Goal: Task Accomplishment & Management: Manage account settings

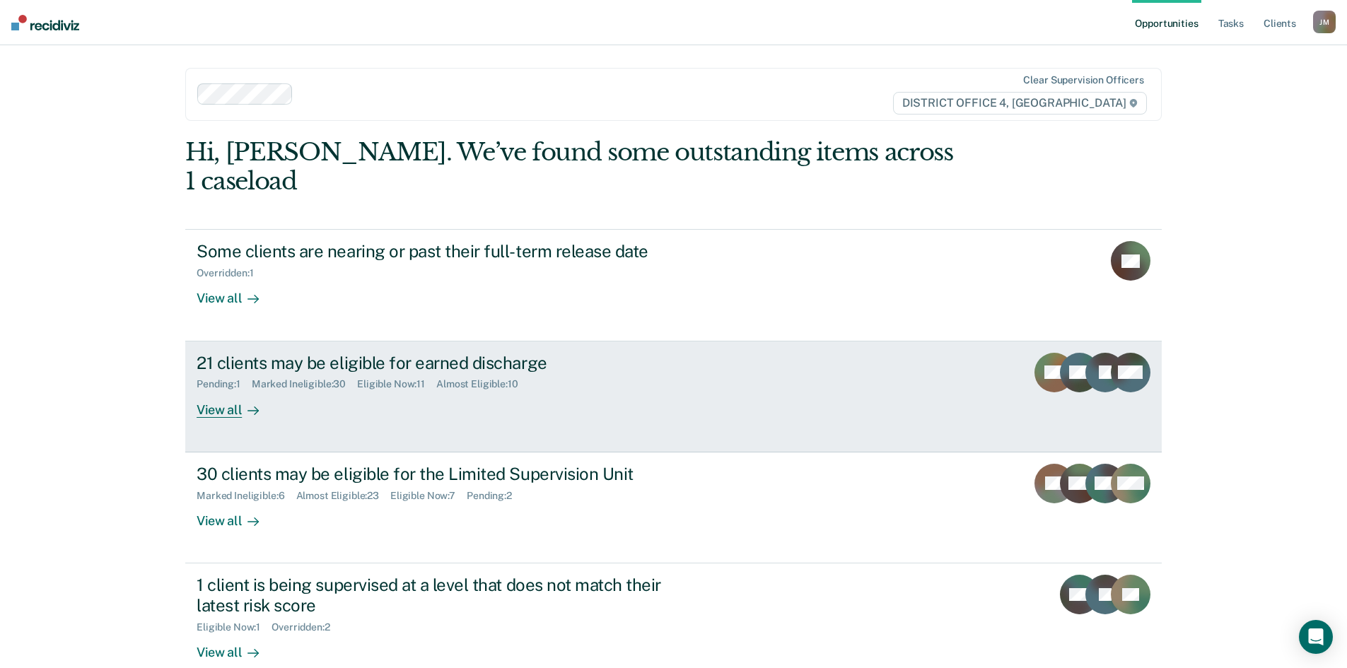
click at [227, 390] on div "View all" at bounding box center [236, 404] width 79 height 28
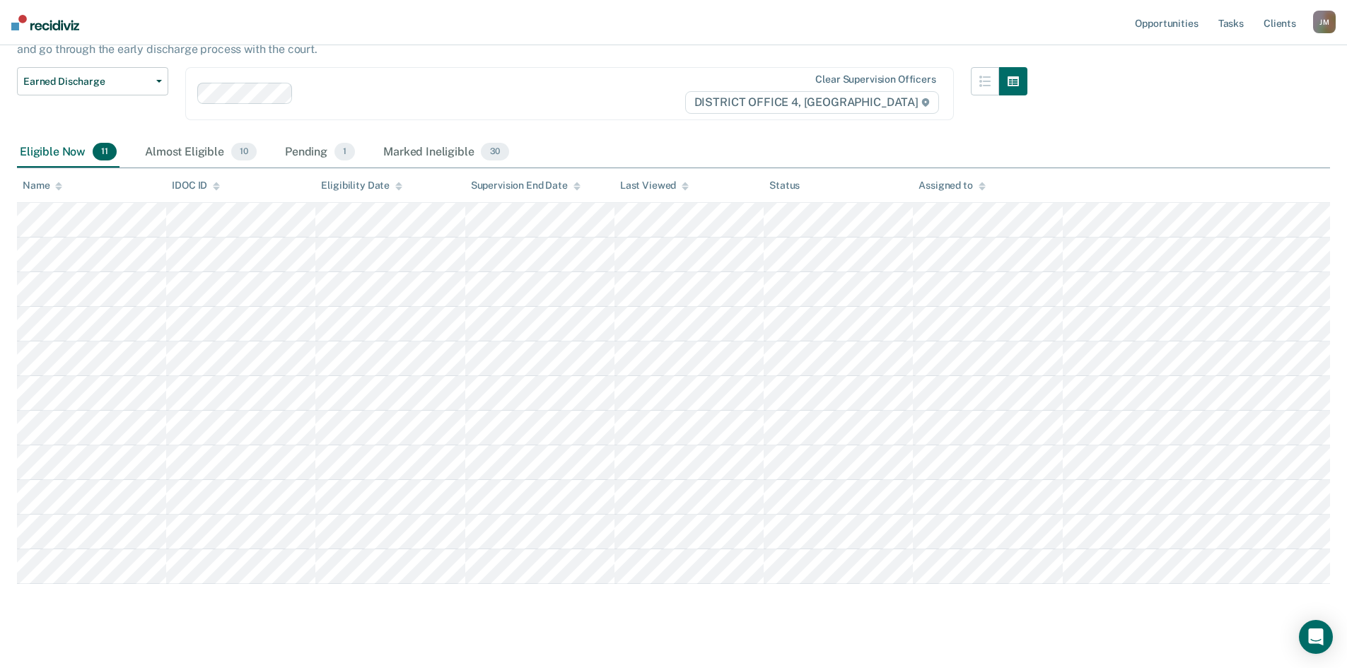
scroll to position [127, 0]
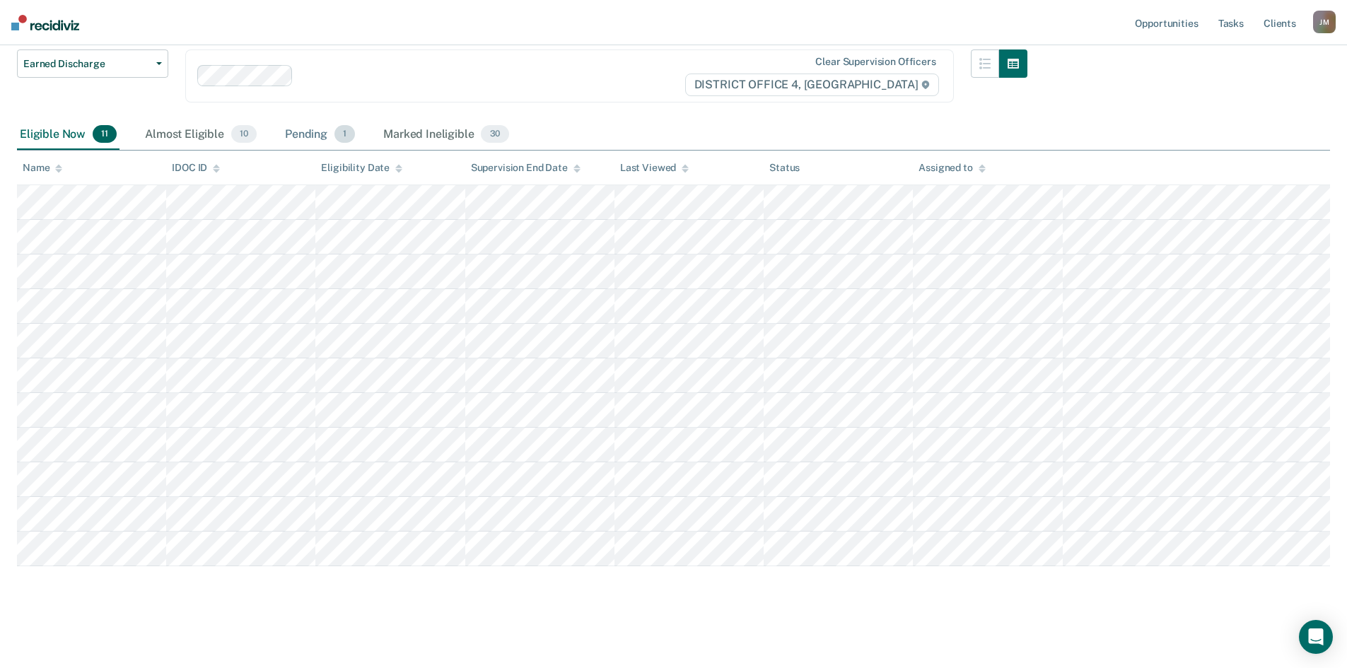
click at [308, 145] on div "Pending 1" at bounding box center [320, 134] width 76 height 31
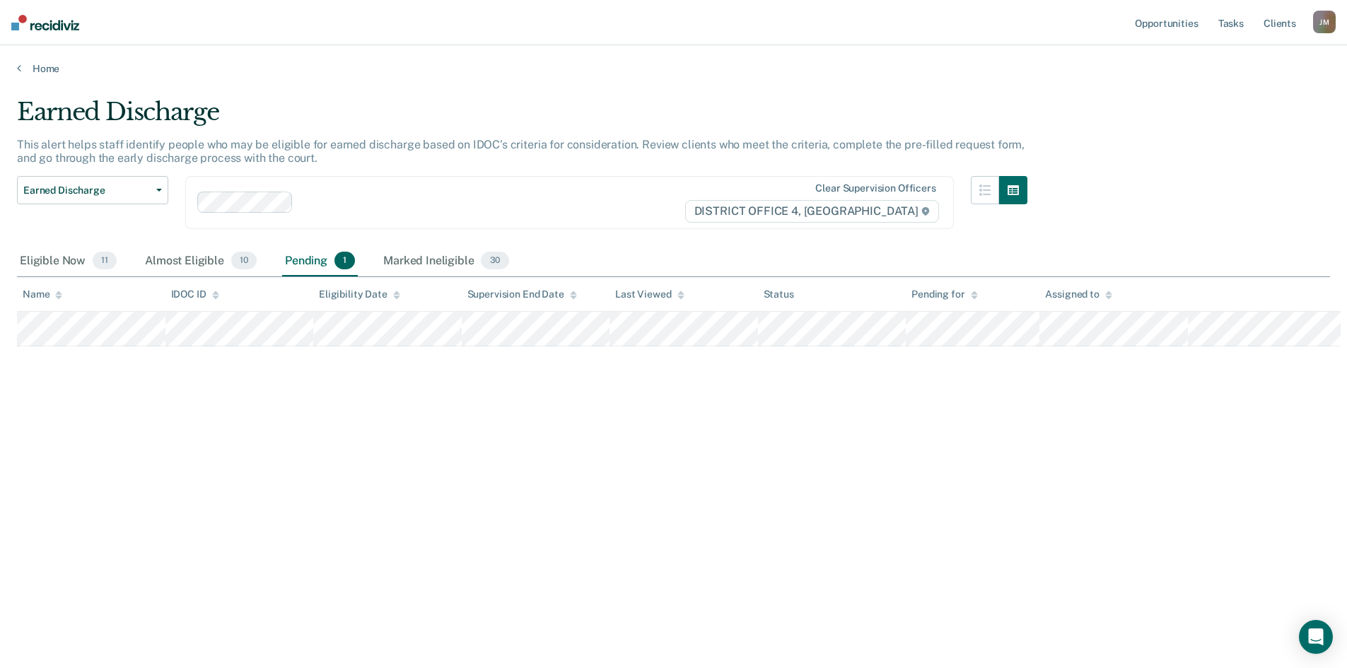
scroll to position [0, 0]
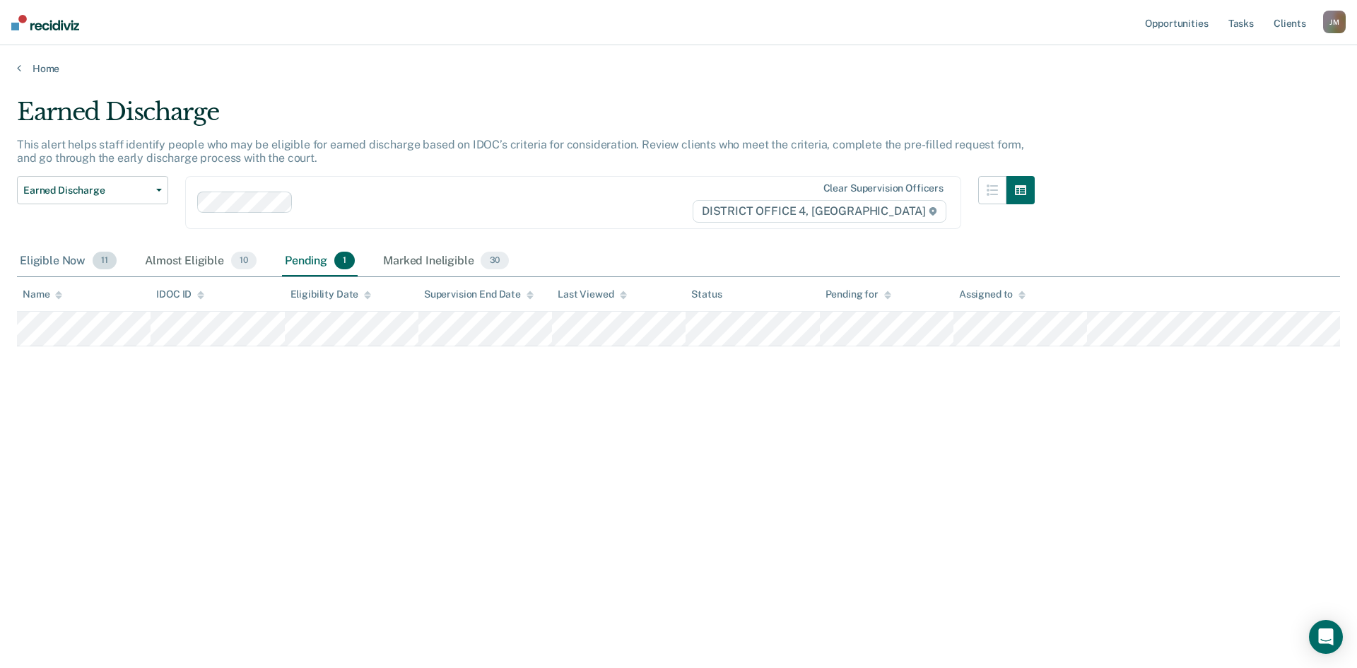
click at [102, 260] on span "11" at bounding box center [105, 261] width 24 height 18
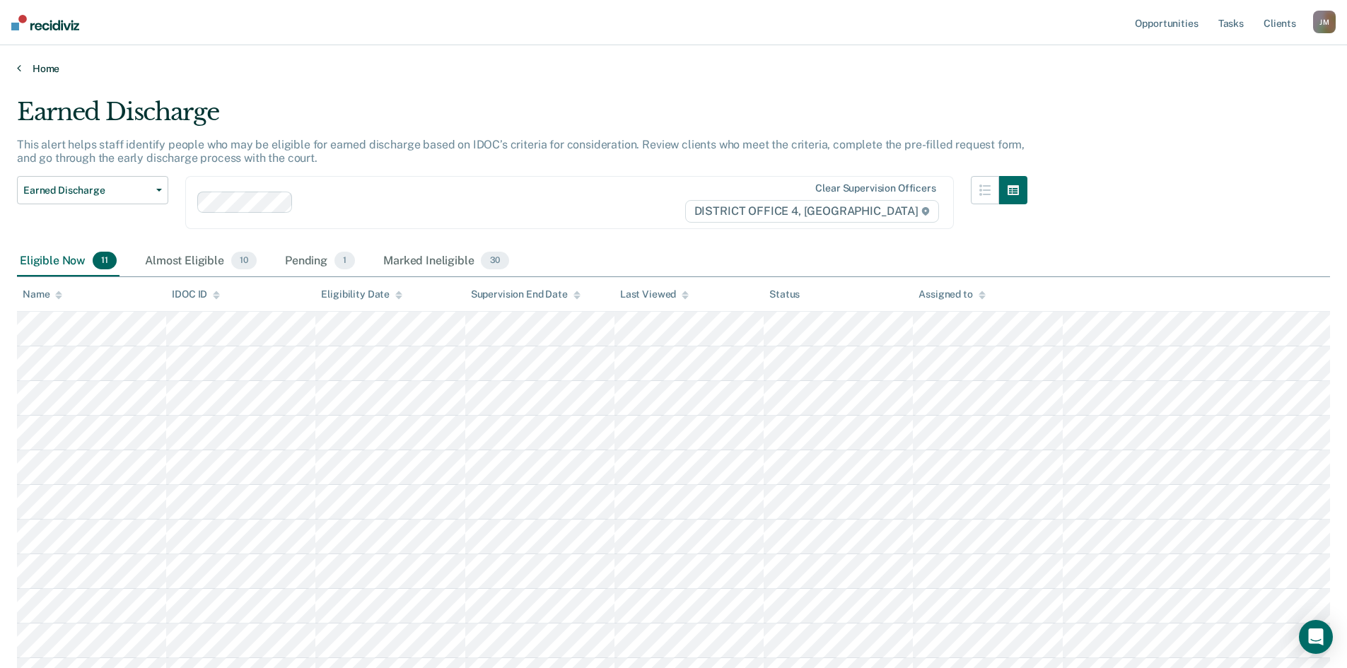
click at [41, 66] on link "Home" at bounding box center [673, 68] width 1313 height 13
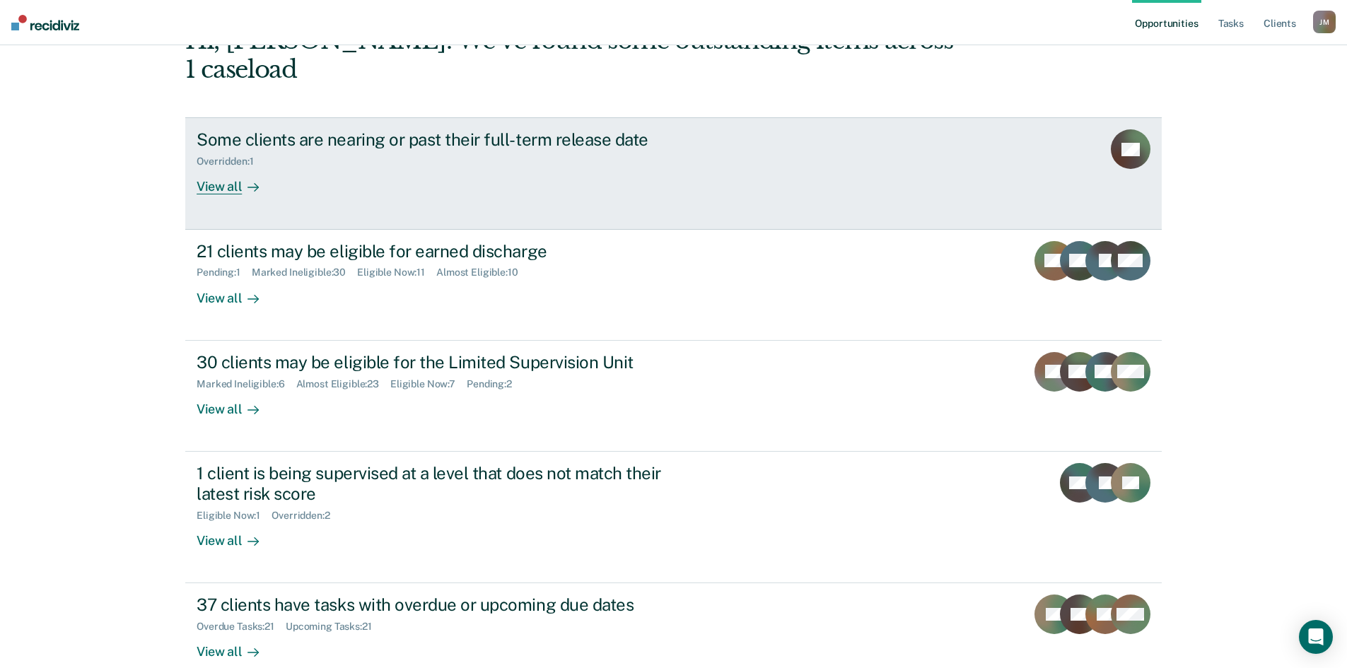
scroll to position [141, 0]
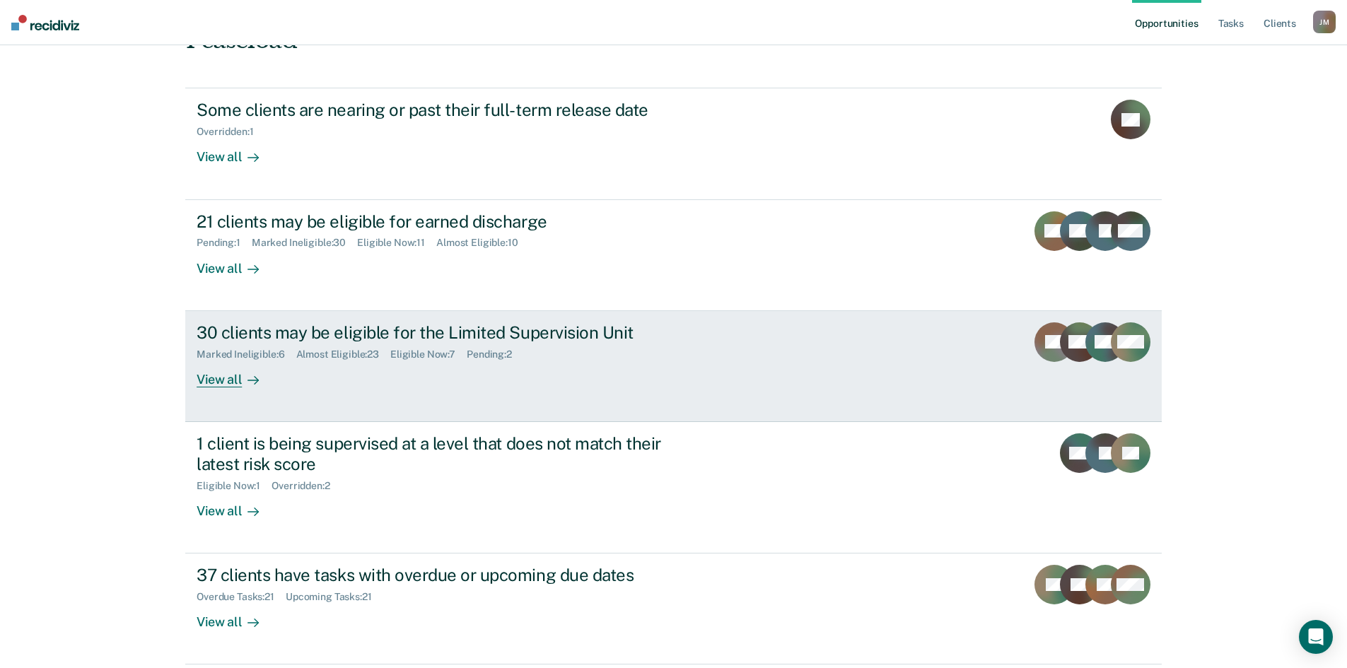
click at [242, 371] on div at bounding box center [250, 379] width 17 height 16
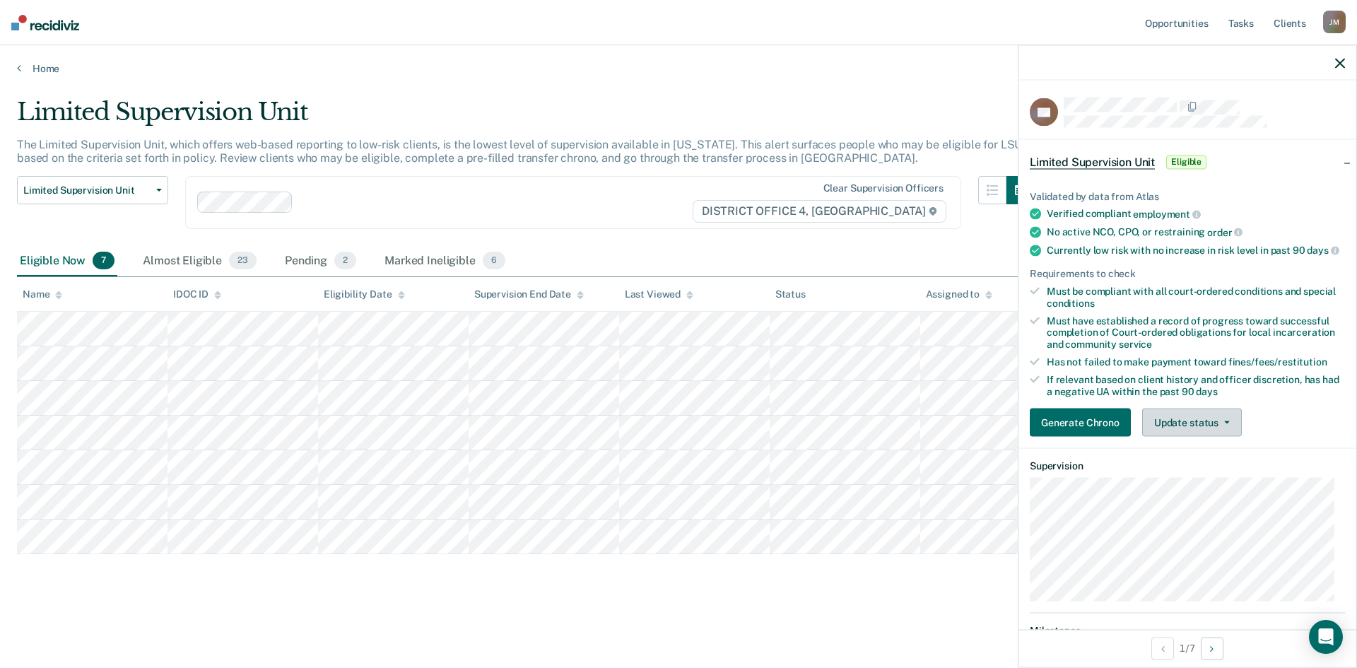
click at [1183, 427] on button "Update status" at bounding box center [1192, 423] width 100 height 28
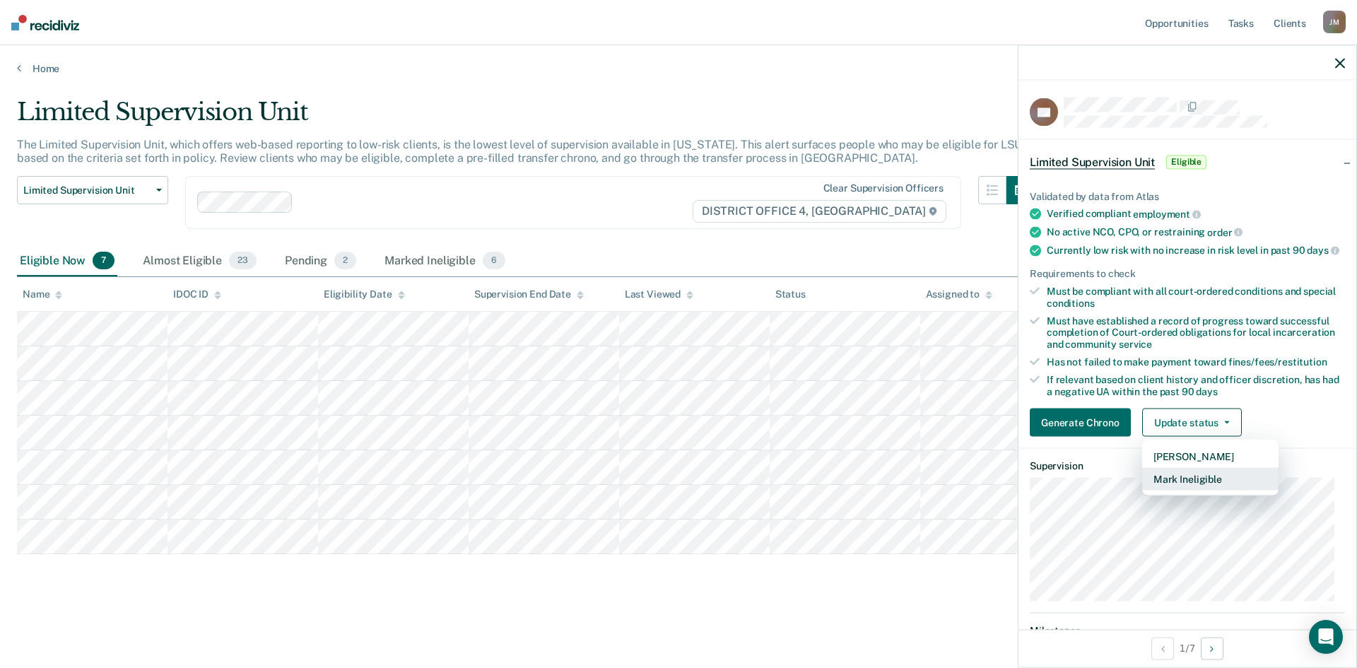
click at [1194, 491] on button "Mark Ineligible" at bounding box center [1210, 479] width 136 height 23
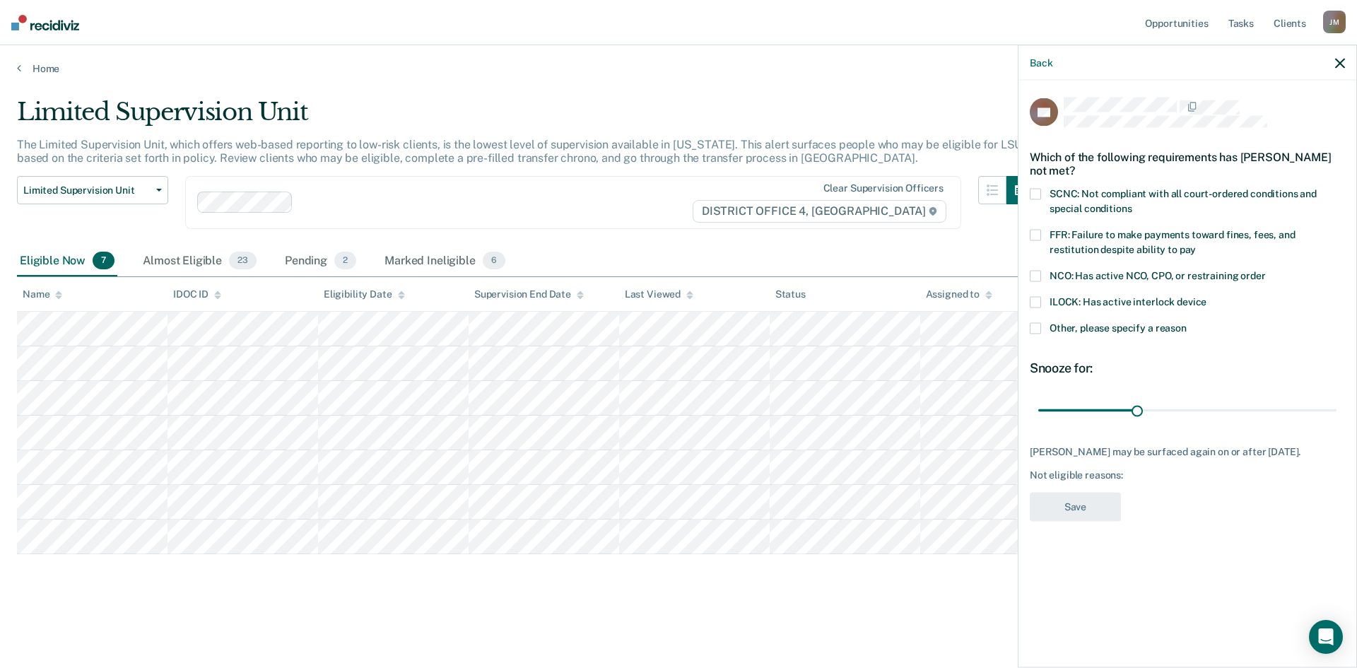
click at [1033, 197] on span at bounding box center [1035, 194] width 11 height 11
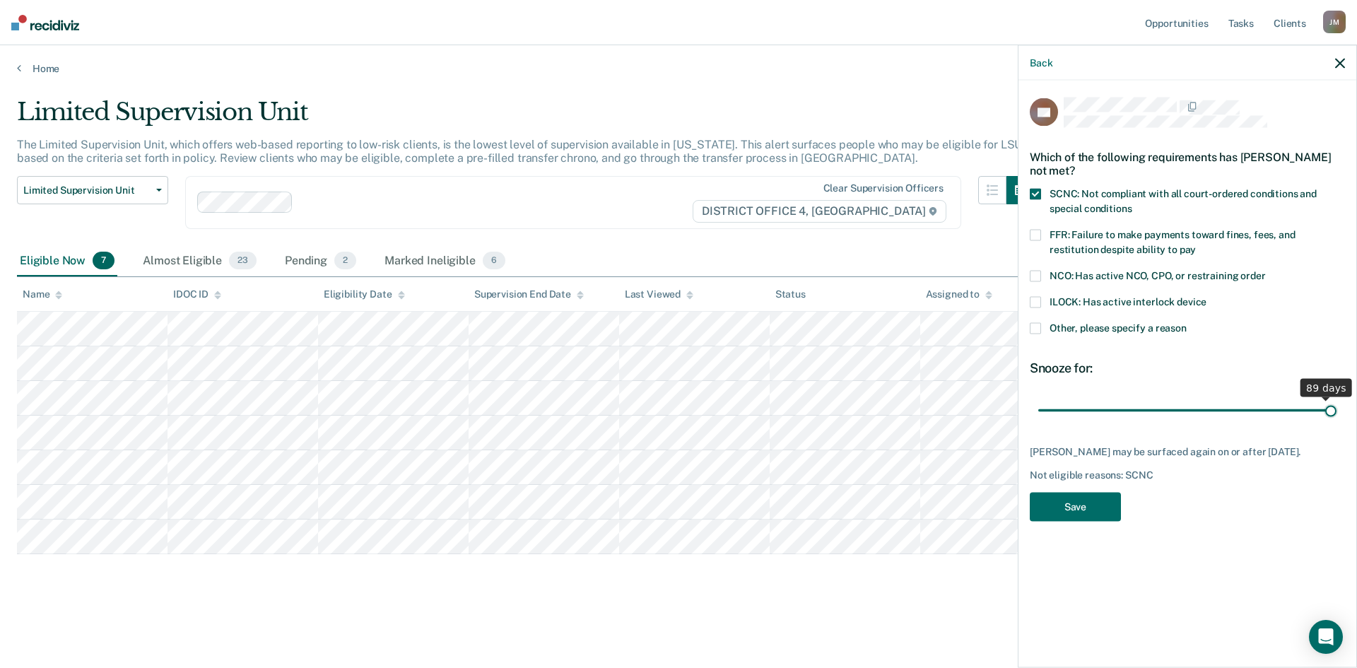
drag, startPoint x: 1136, startPoint y: 407, endPoint x: 1335, endPoint y: 409, distance: 198.7
type input "90"
click at [1335, 409] on input "range" at bounding box center [1188, 410] width 298 height 25
click at [1106, 519] on button "Save" at bounding box center [1075, 507] width 91 height 29
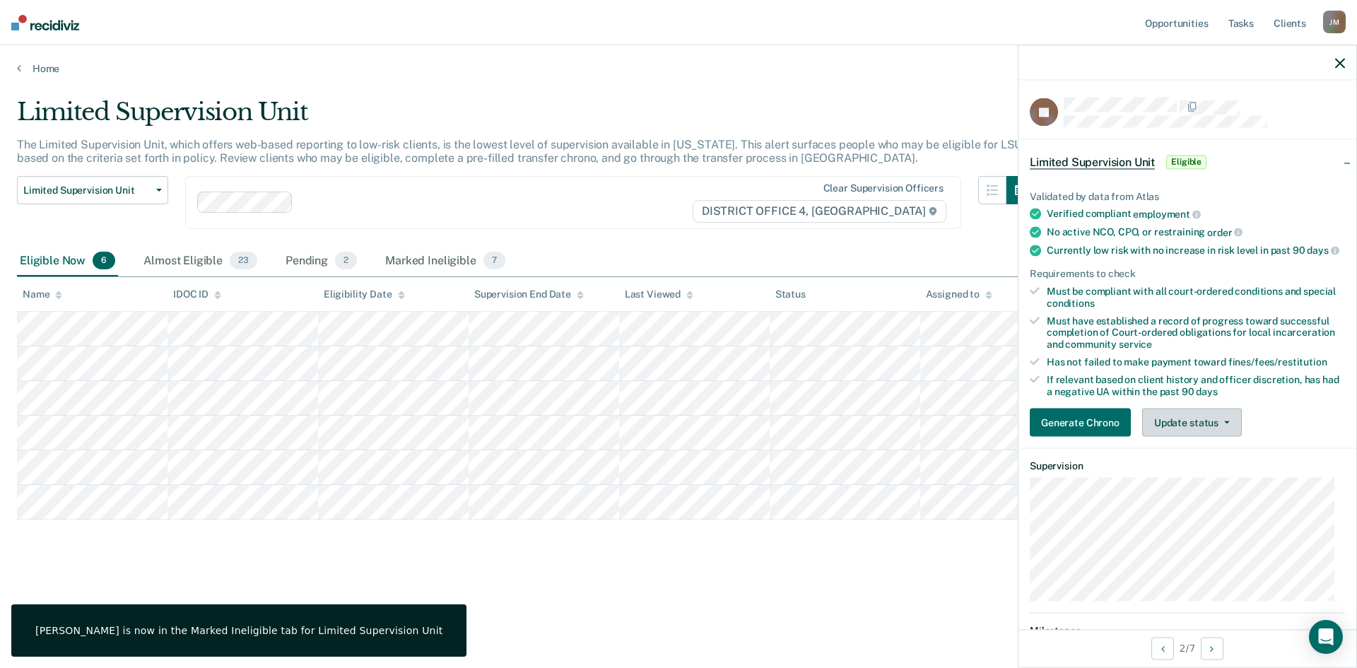
click at [1165, 428] on button "Update status" at bounding box center [1192, 423] width 100 height 28
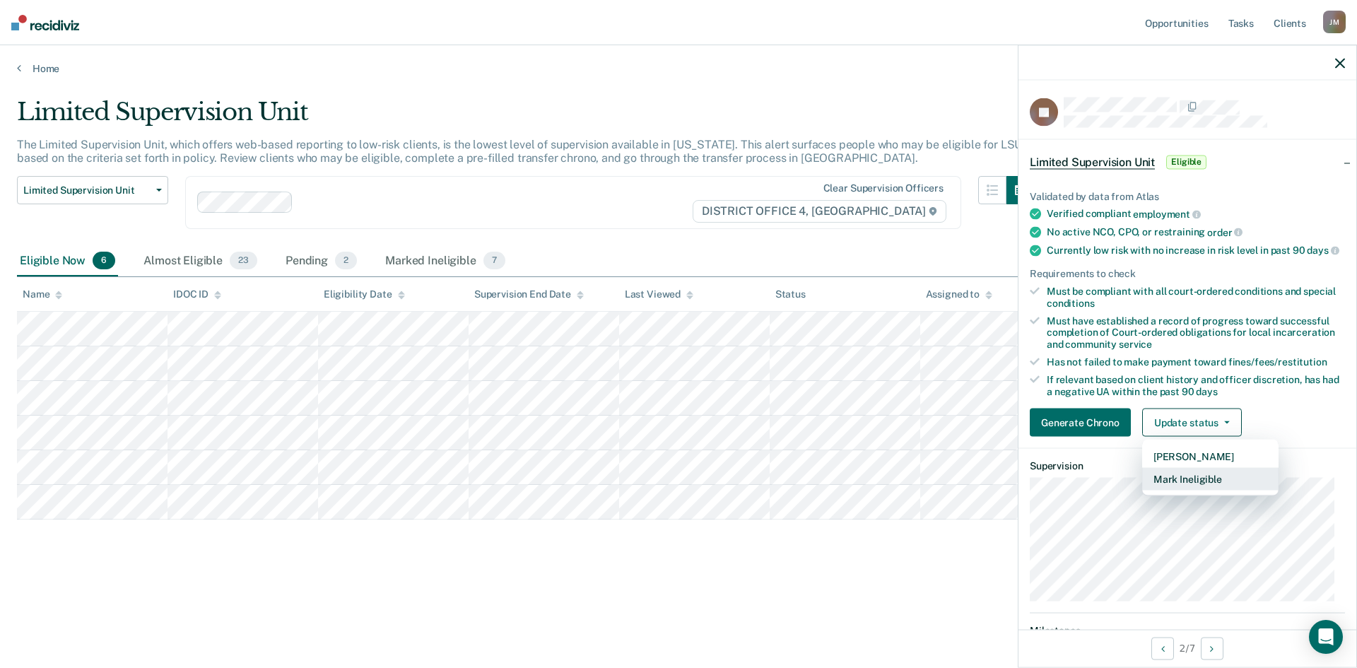
click at [1189, 491] on button "Mark Ineligible" at bounding box center [1210, 479] width 136 height 23
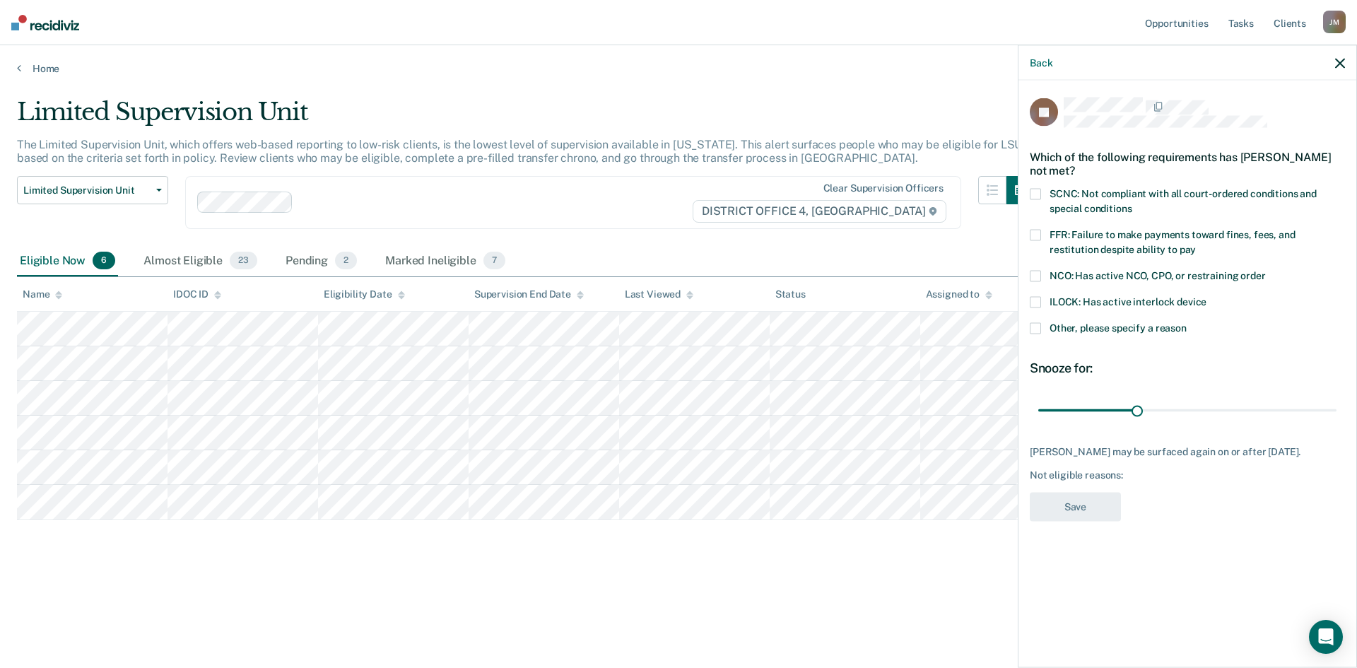
click at [1034, 191] on span at bounding box center [1035, 194] width 11 height 11
click at [1068, 499] on button "Save" at bounding box center [1075, 507] width 91 height 29
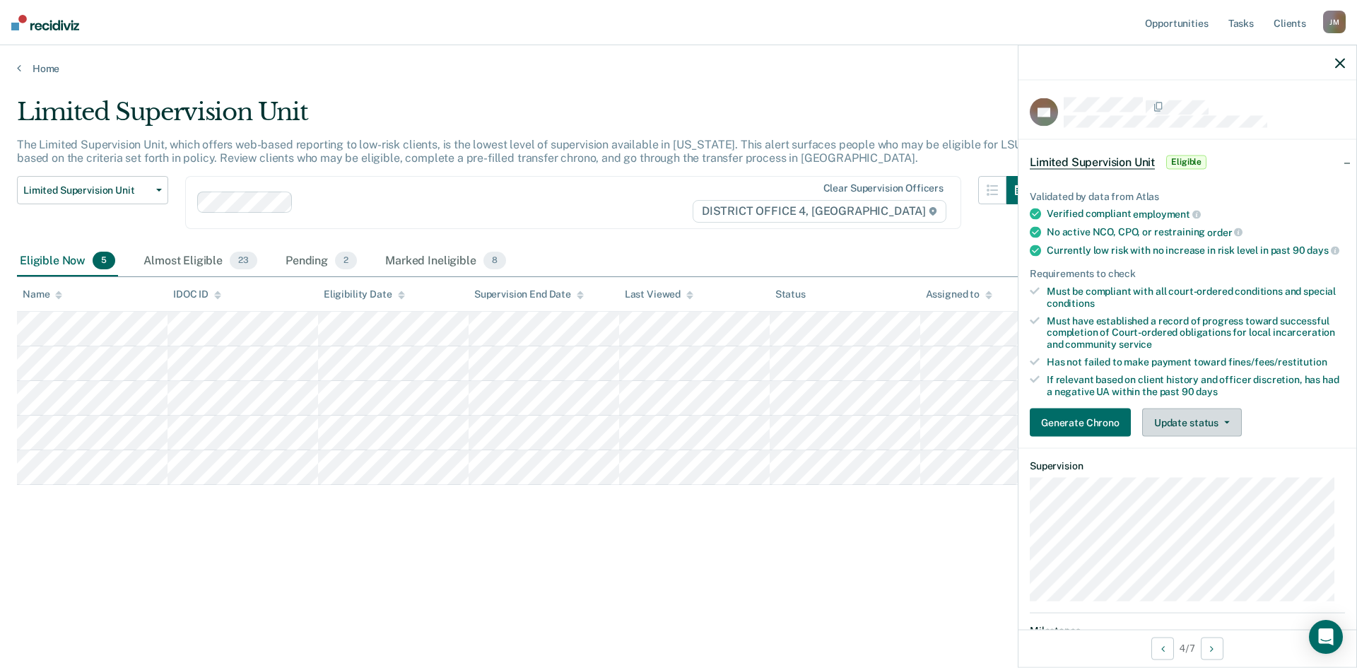
click at [1154, 433] on button "Update status" at bounding box center [1192, 423] width 100 height 28
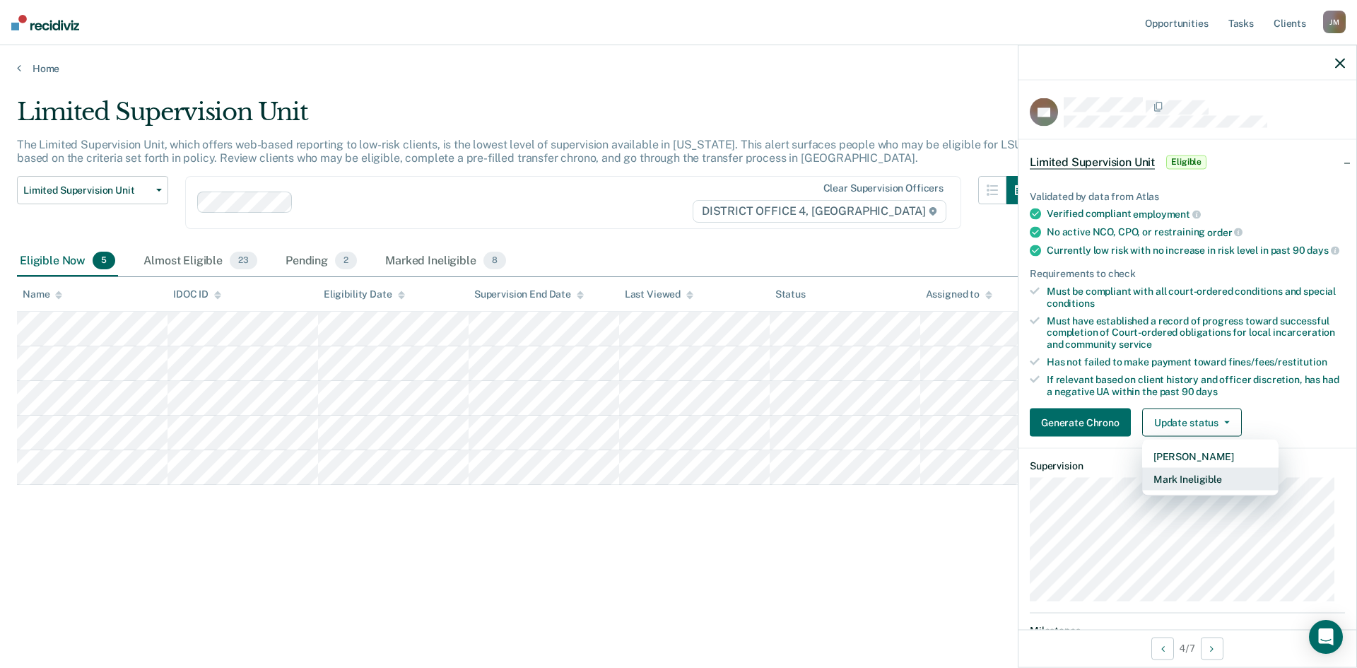
click at [1179, 489] on button "Mark Ineligible" at bounding box center [1210, 479] width 136 height 23
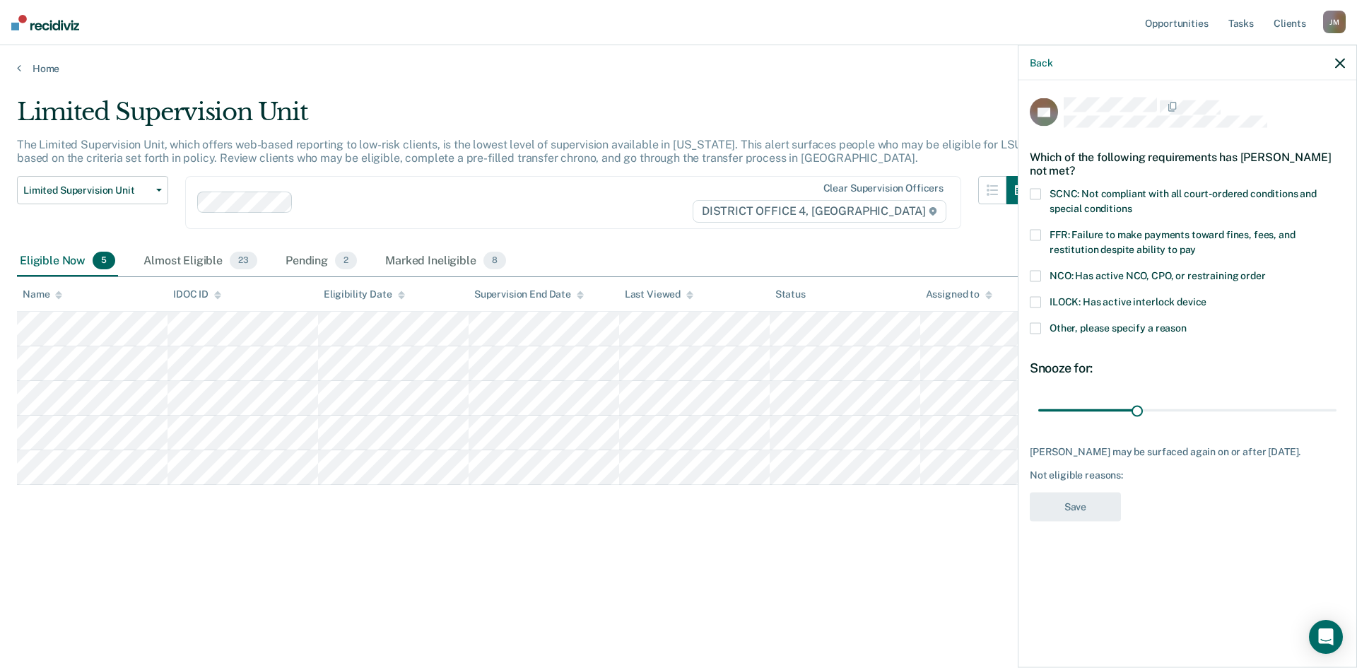
click at [1035, 192] on span at bounding box center [1035, 194] width 11 height 11
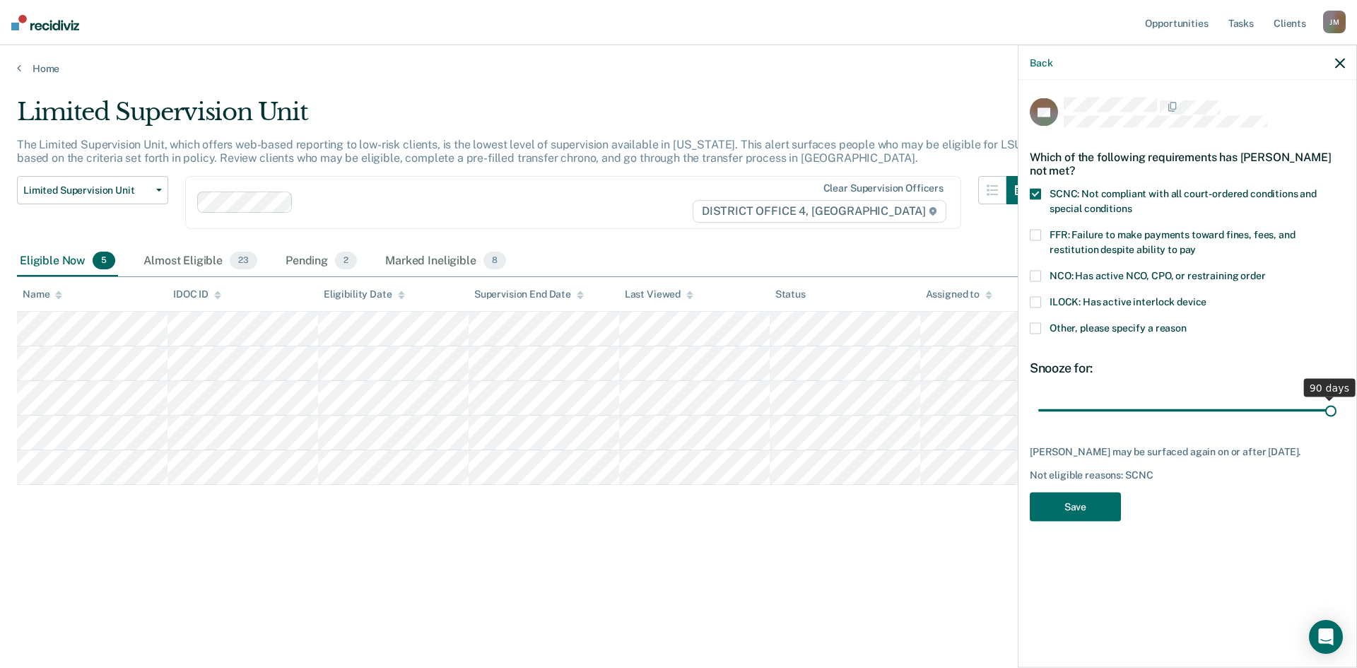
drag, startPoint x: 1139, startPoint y: 409, endPoint x: 1376, endPoint y: 390, distance: 238.3
type input "90"
click at [1337, 398] on input "range" at bounding box center [1188, 410] width 298 height 25
click at [1103, 522] on button "Save" at bounding box center [1075, 507] width 91 height 29
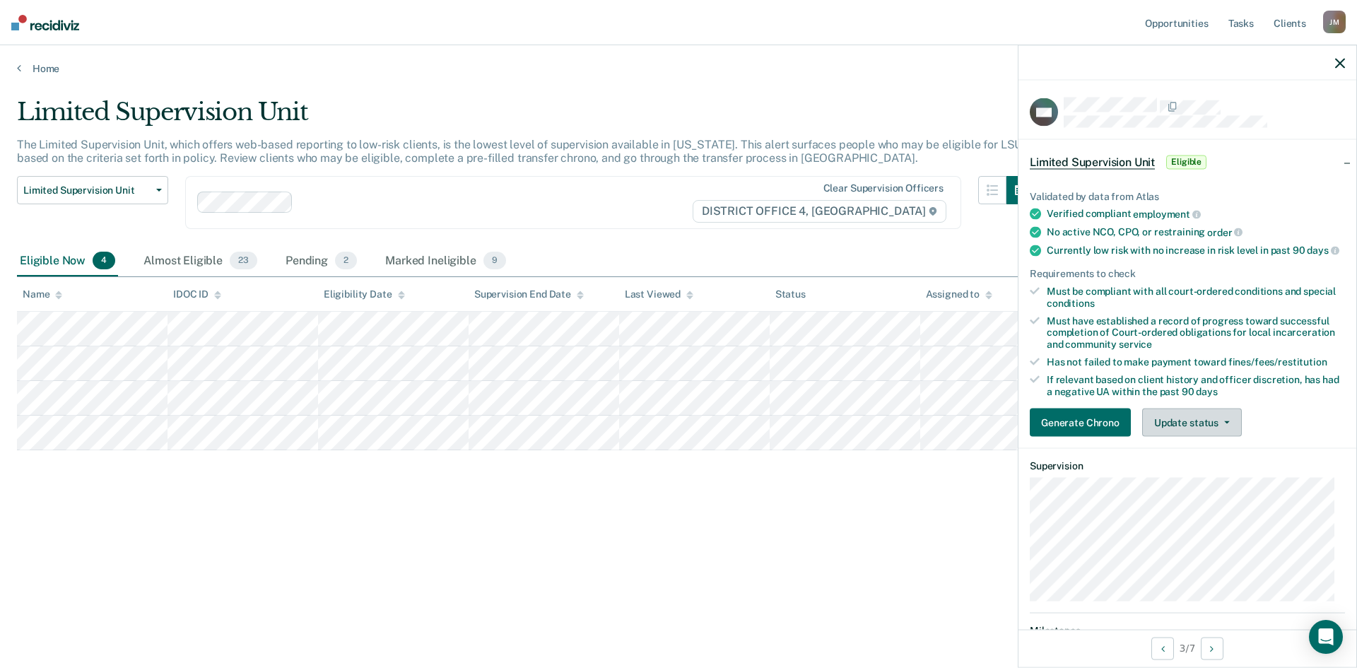
click at [1197, 437] on button "Update status" at bounding box center [1192, 423] width 100 height 28
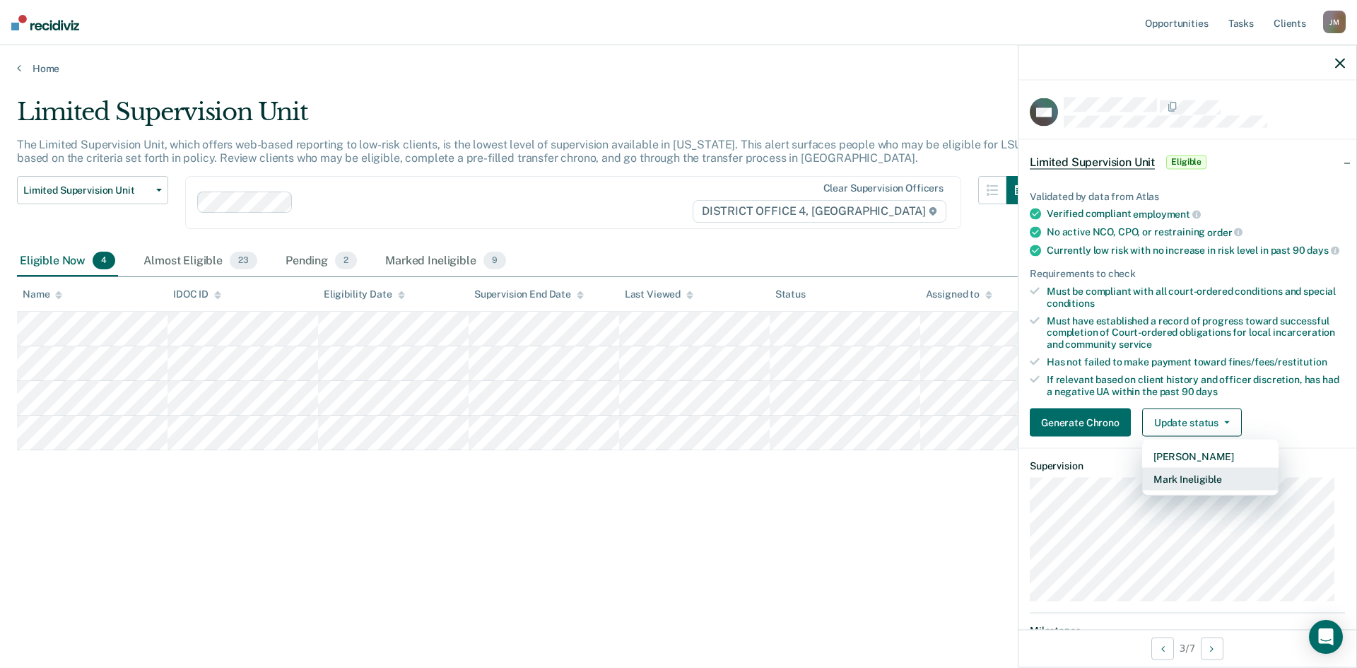
click at [1187, 485] on button "Mark Ineligible" at bounding box center [1210, 479] width 136 height 23
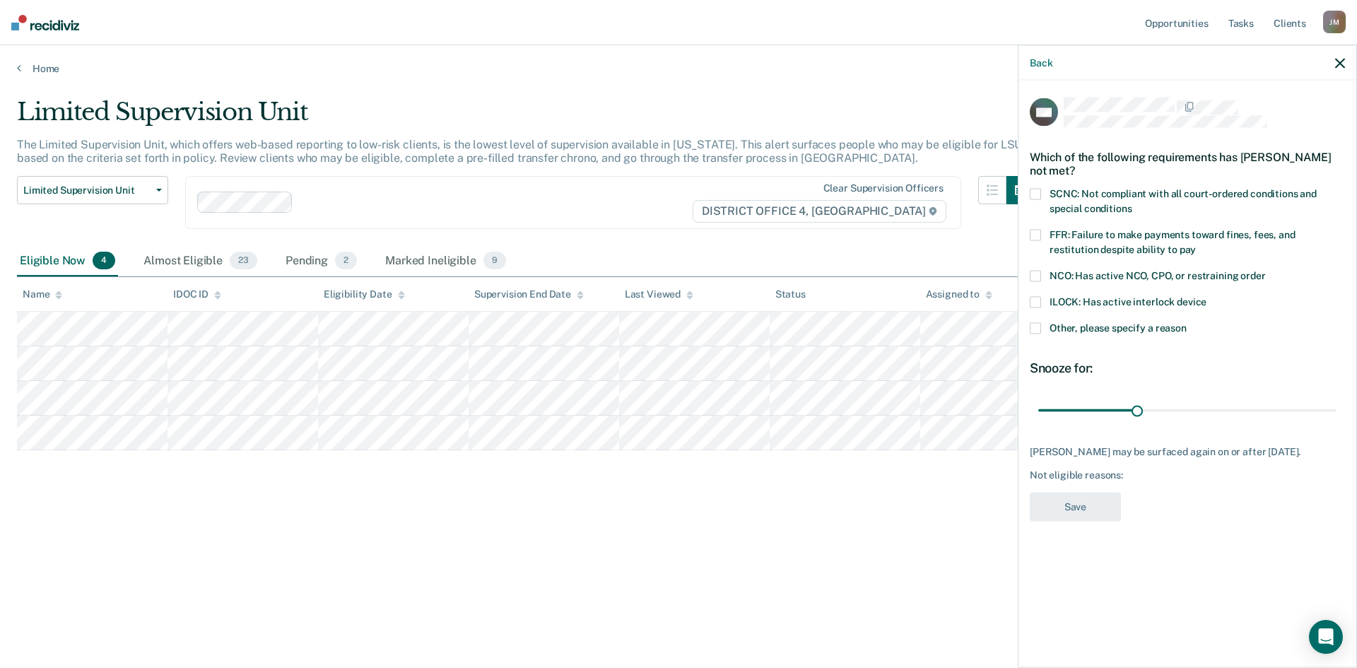
click at [1040, 234] on span at bounding box center [1035, 235] width 11 height 11
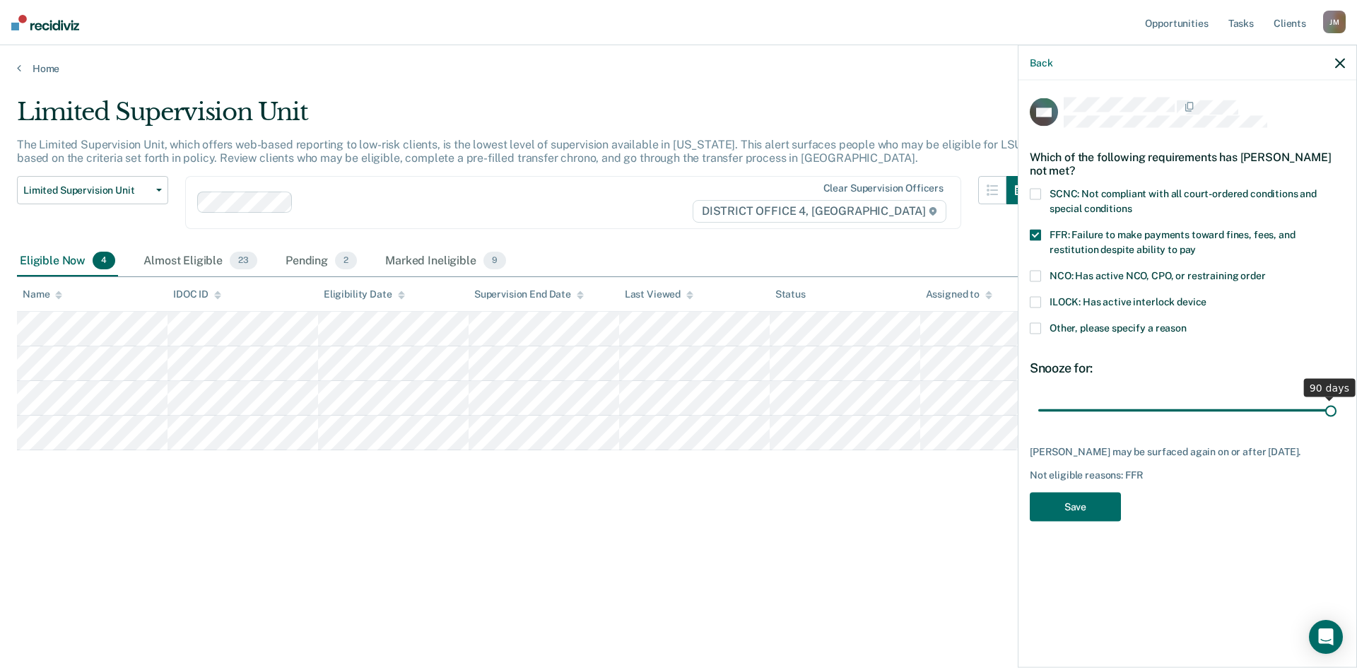
drag, startPoint x: 1136, startPoint y: 406, endPoint x: 1367, endPoint y: 411, distance: 230.5
type input "90"
click at [1337, 411] on input "range" at bounding box center [1188, 410] width 298 height 25
click at [1048, 511] on button "Save" at bounding box center [1075, 507] width 91 height 29
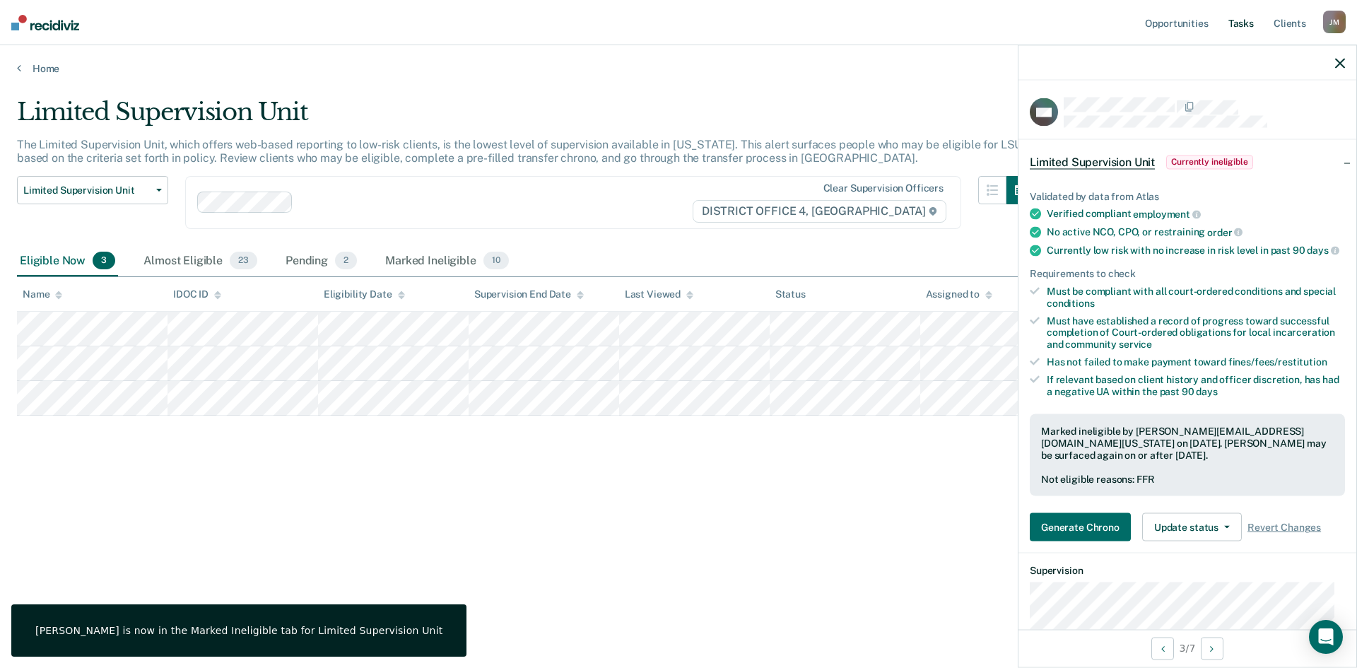
click at [1244, 25] on link "Tasks" at bounding box center [1241, 22] width 31 height 45
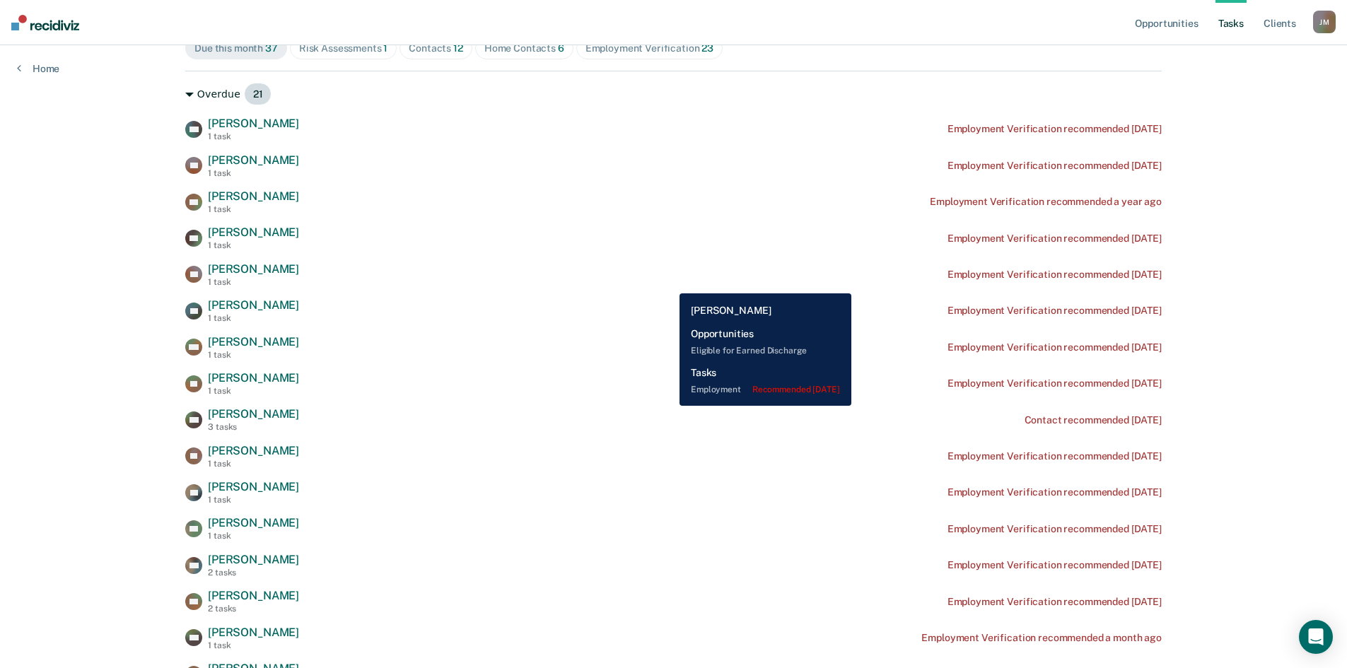
scroll to position [212, 0]
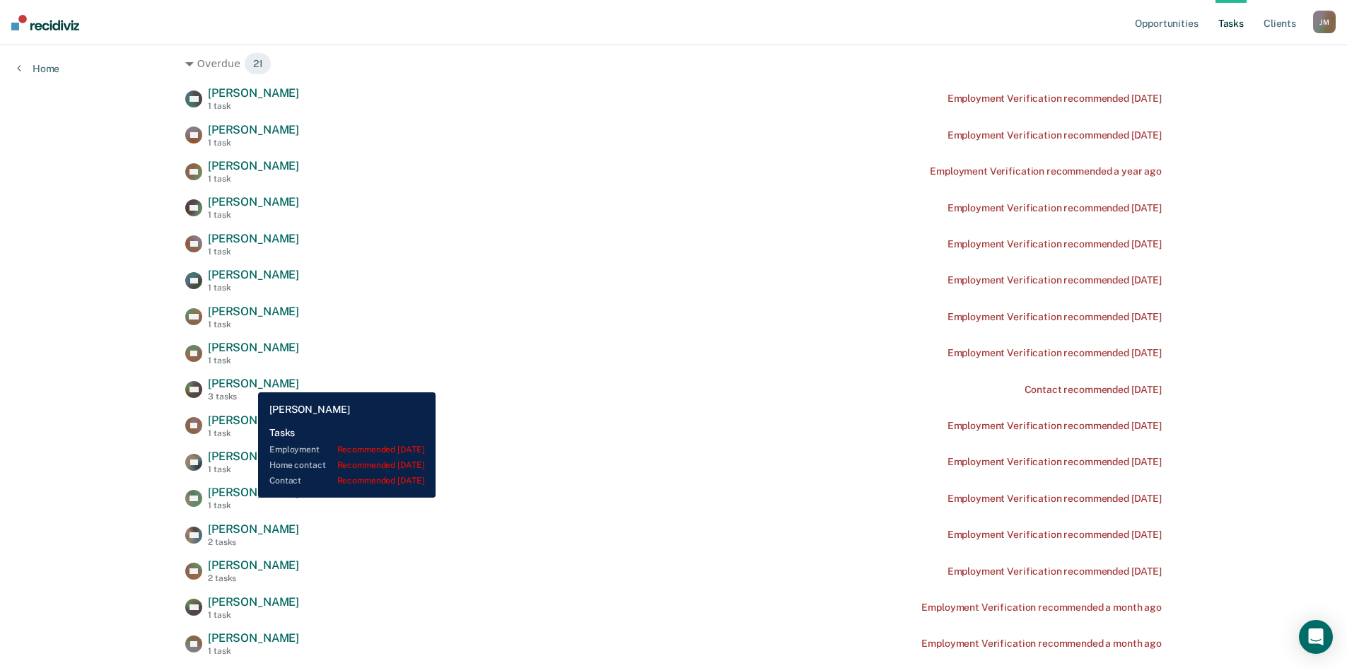
click at [247, 382] on span "[PERSON_NAME]" at bounding box center [253, 383] width 91 height 13
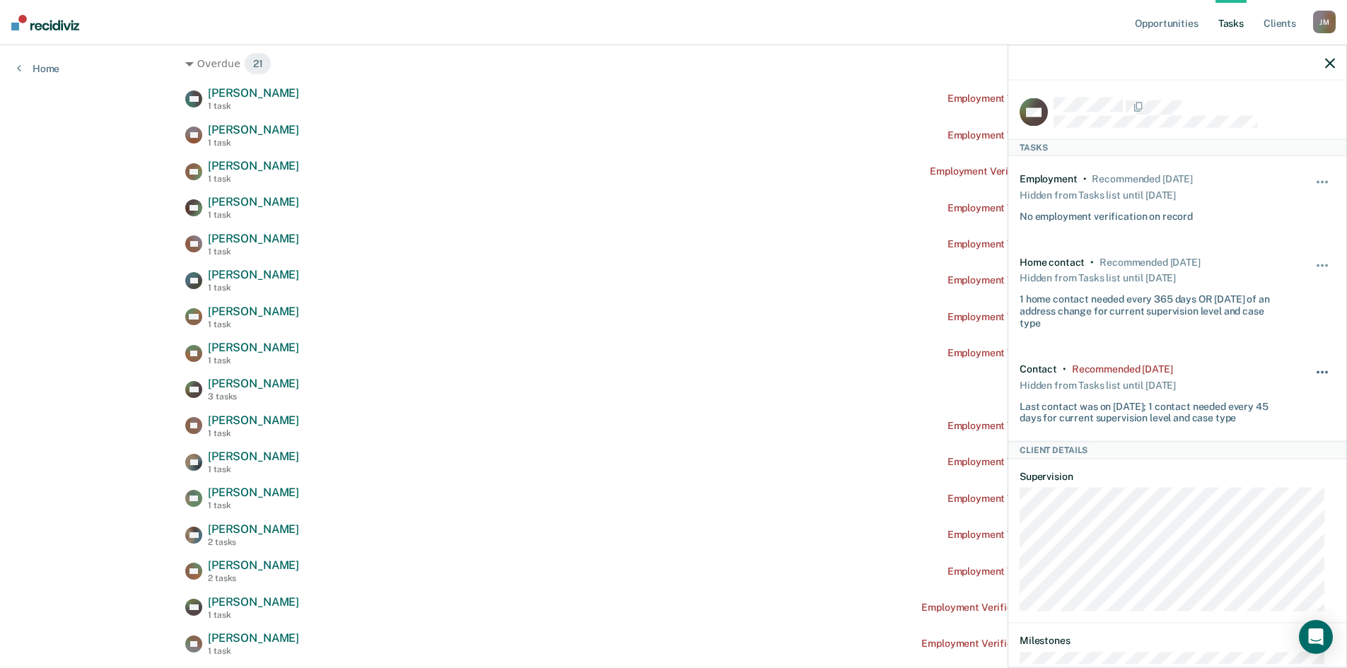
click at [1321, 371] on span "button" at bounding box center [1322, 371] width 3 height 3
click at [1244, 486] on button "90 days" at bounding box center [1284, 485] width 102 height 23
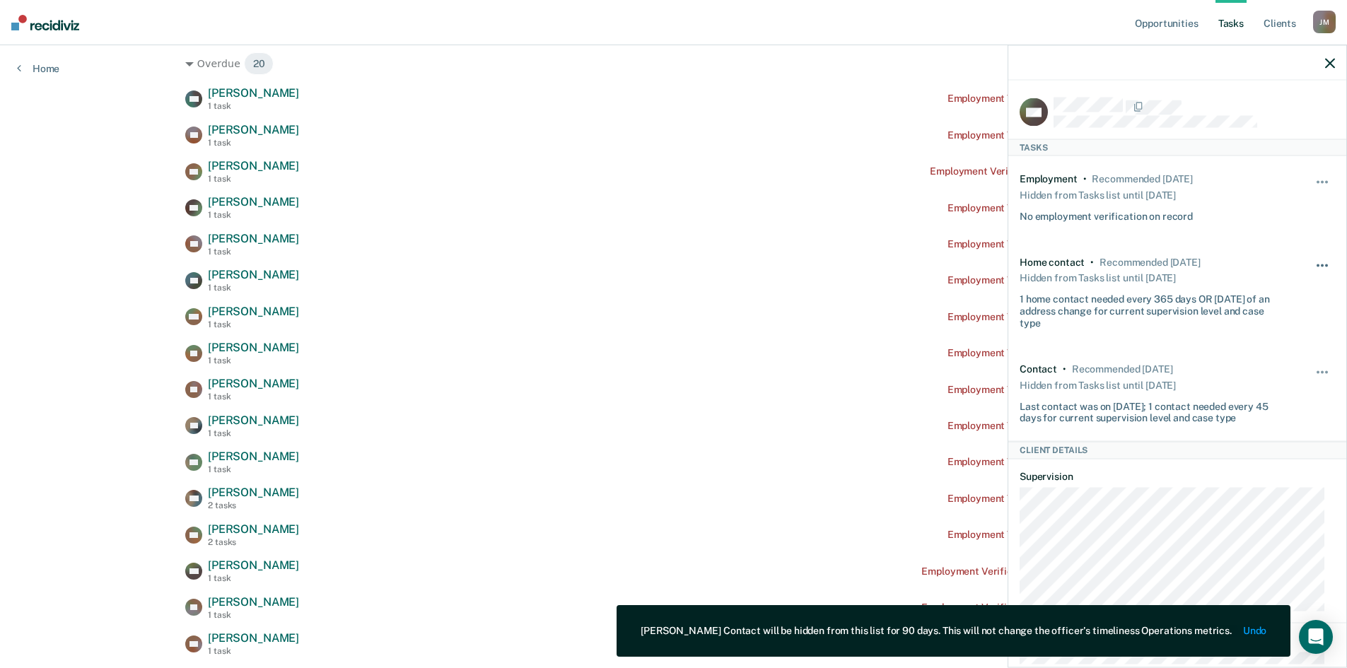
click at [1311, 261] on button "button" at bounding box center [1323, 272] width 24 height 23
click at [1321, 264] on span "button" at bounding box center [1322, 265] width 3 height 3
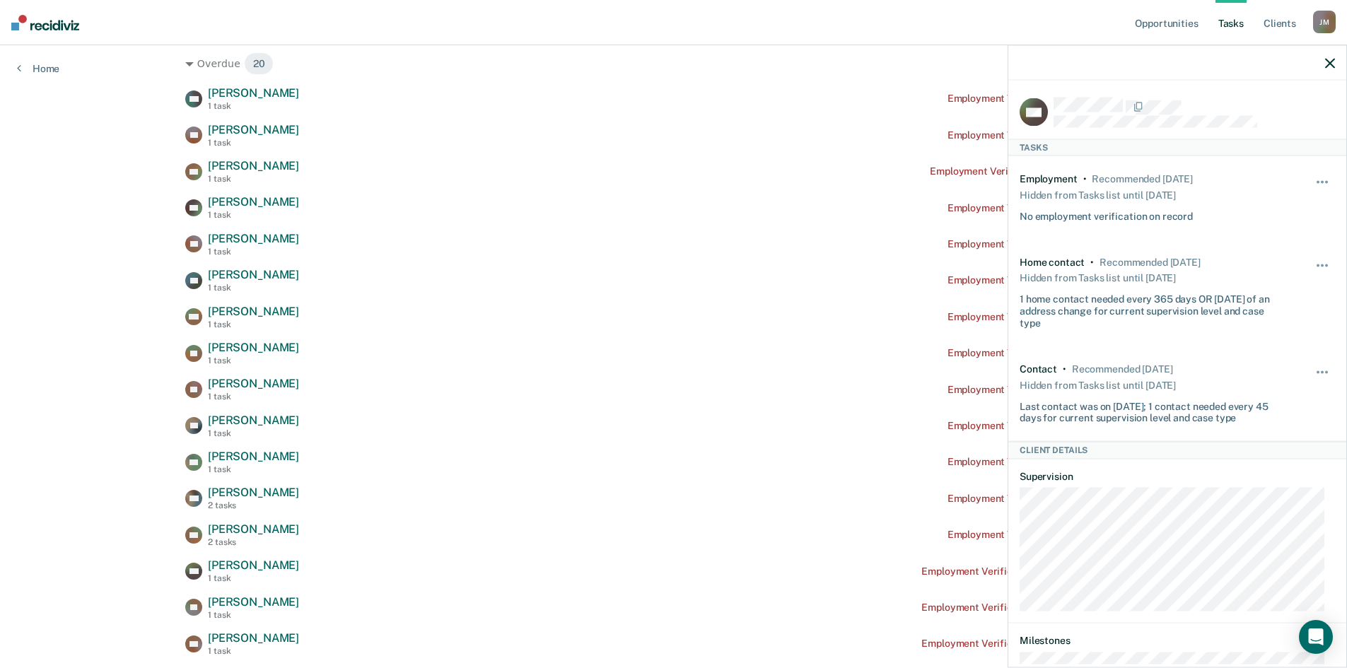
click at [1328, 62] on icon "button" at bounding box center [1330, 63] width 10 height 10
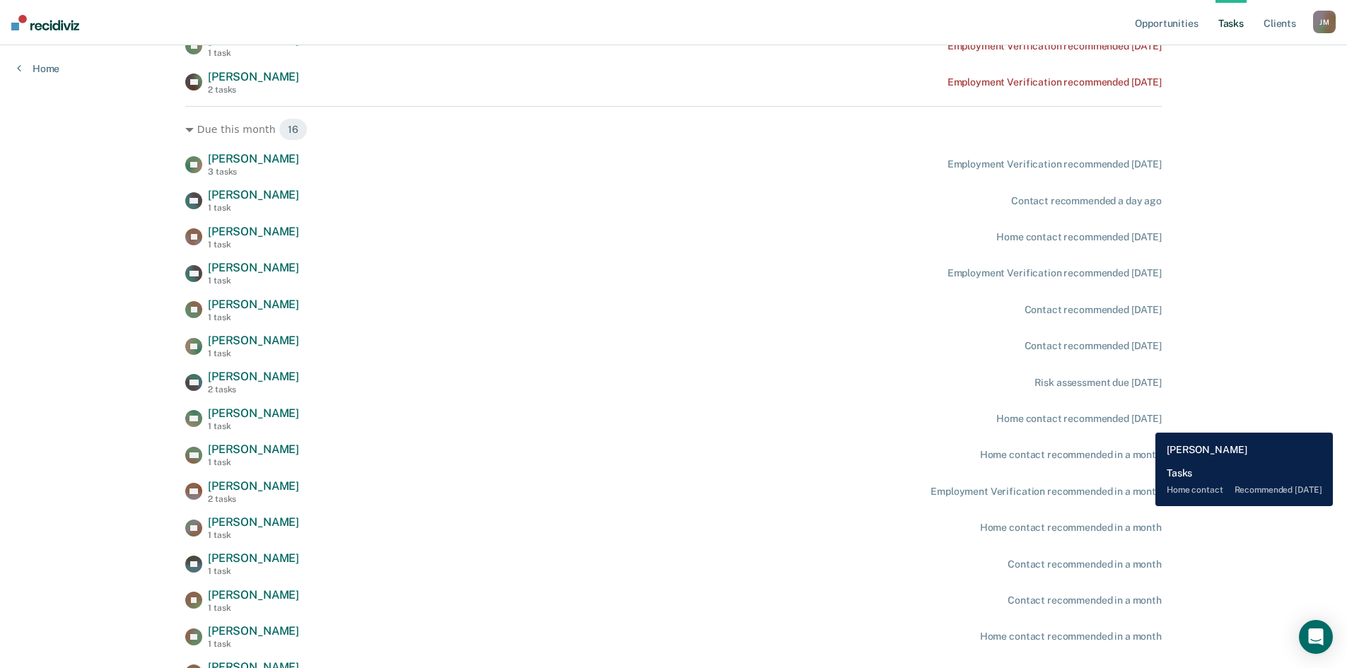
scroll to position [990, 0]
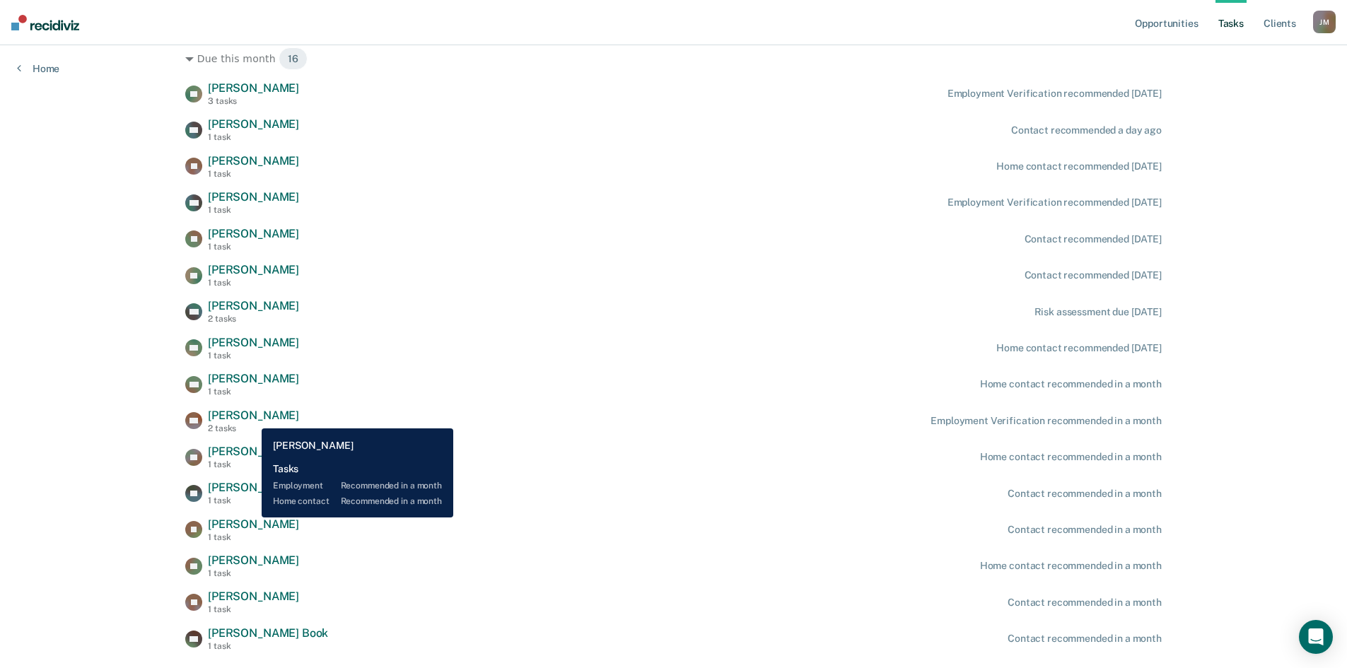
click at [251, 418] on span "[PERSON_NAME]" at bounding box center [253, 415] width 91 height 13
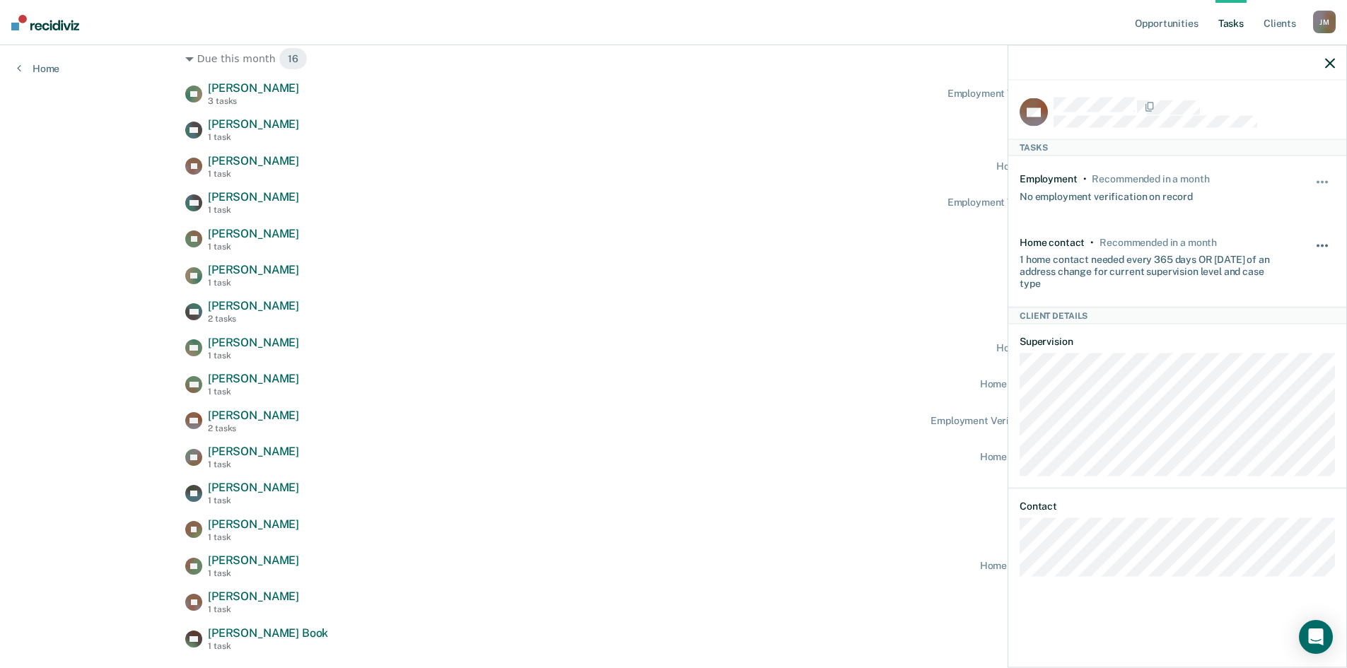
click at [1316, 245] on button "button" at bounding box center [1323, 252] width 24 height 23
click at [1270, 338] on button "30 days" at bounding box center [1284, 335] width 102 height 23
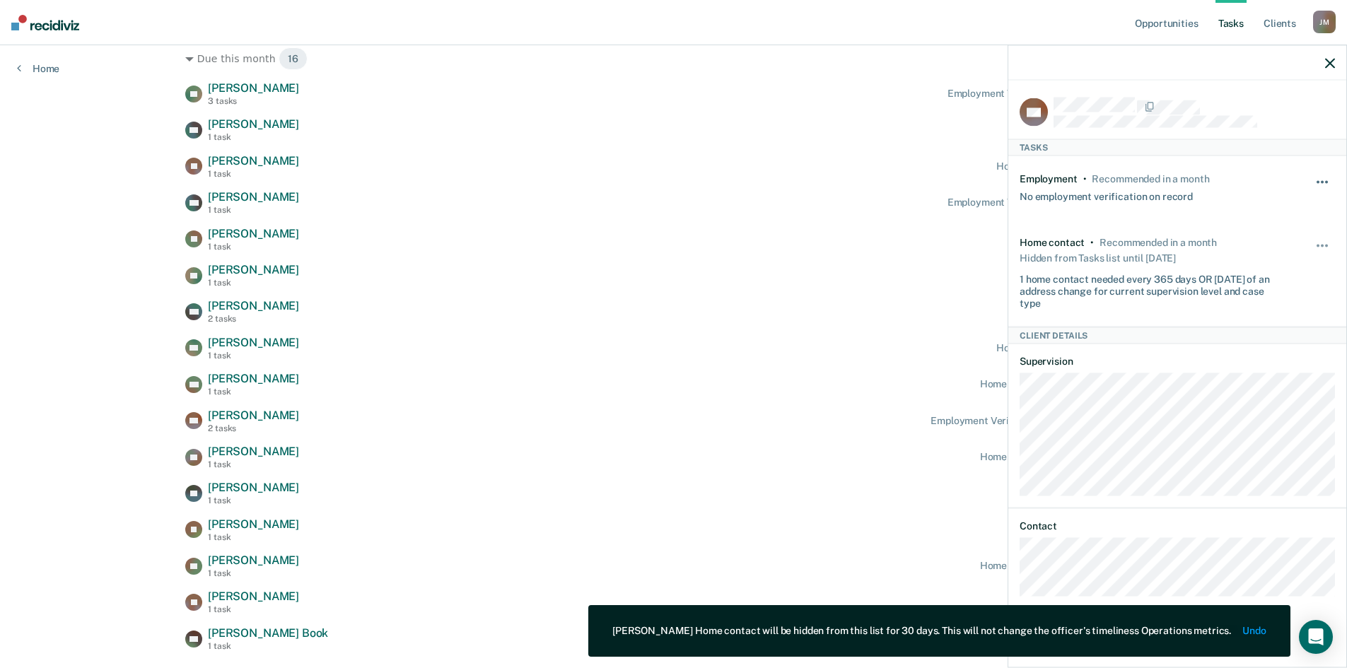
click at [1322, 181] on span "button" at bounding box center [1322, 182] width 3 height 3
click at [1283, 262] on button "30 days" at bounding box center [1284, 272] width 102 height 23
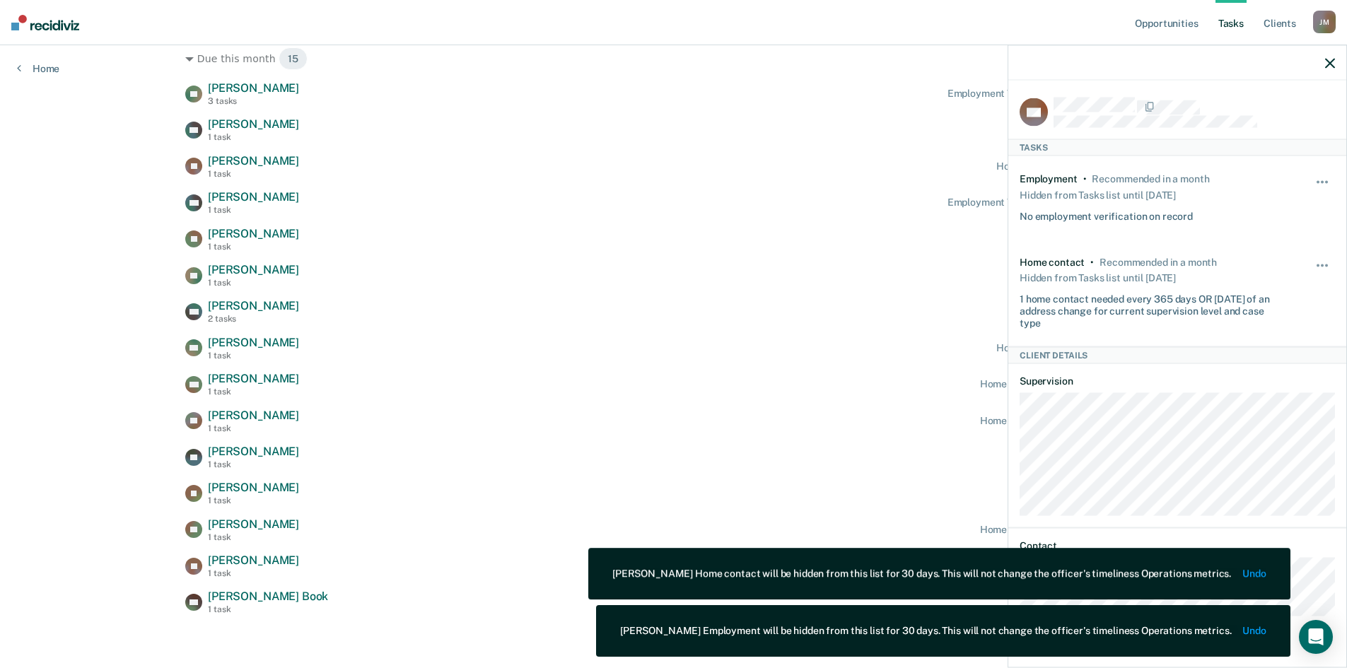
click at [1328, 59] on icon "button" at bounding box center [1330, 63] width 10 height 10
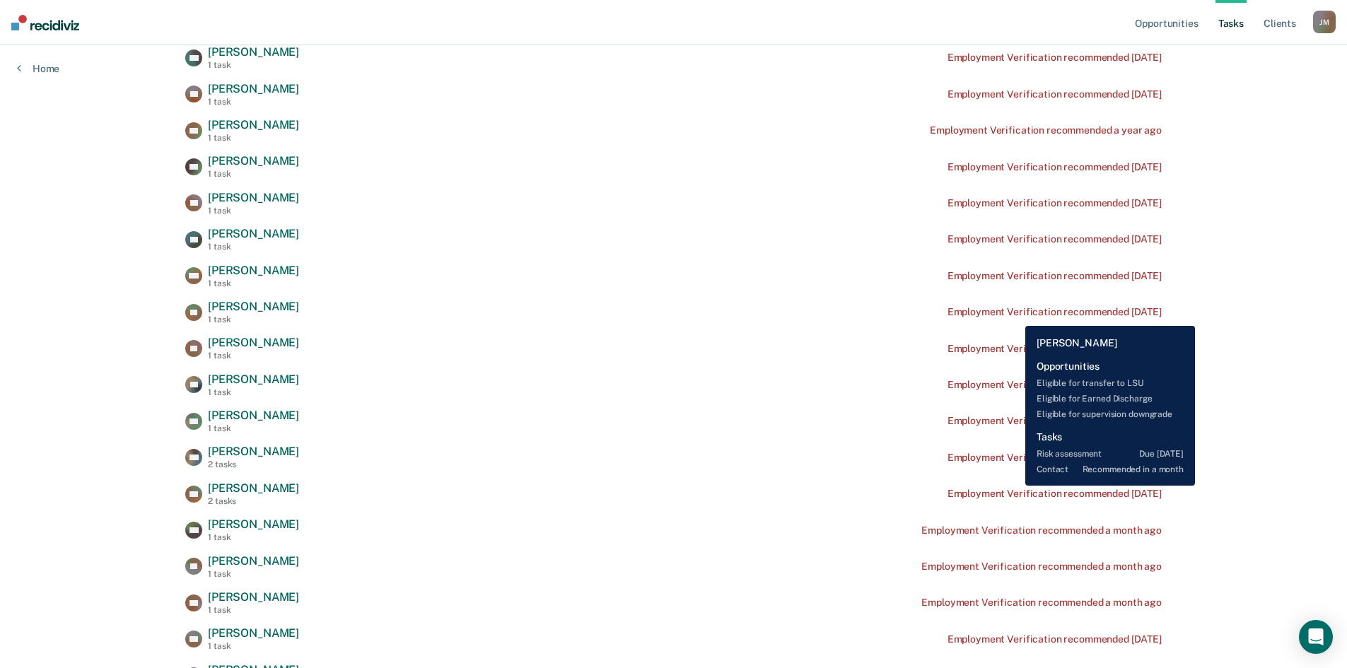
scroll to position [145, 0]
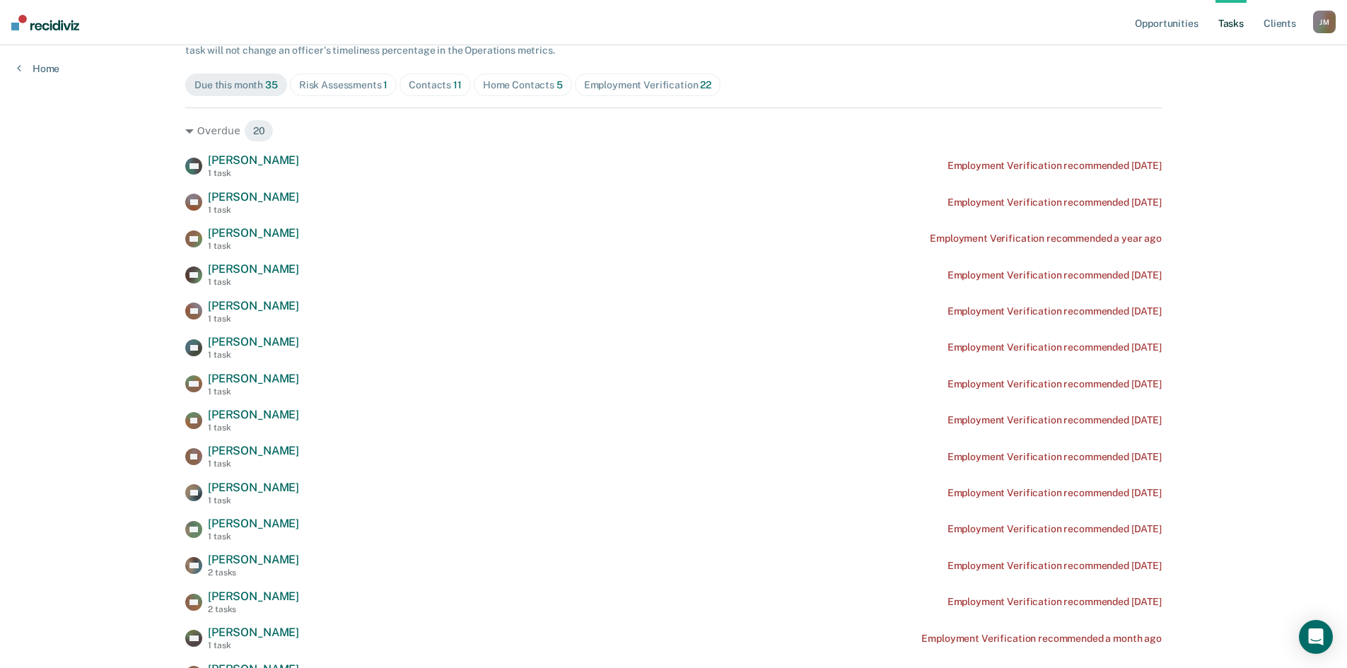
click at [366, 81] on div "Risk Assessments 1" at bounding box center [343, 85] width 89 height 12
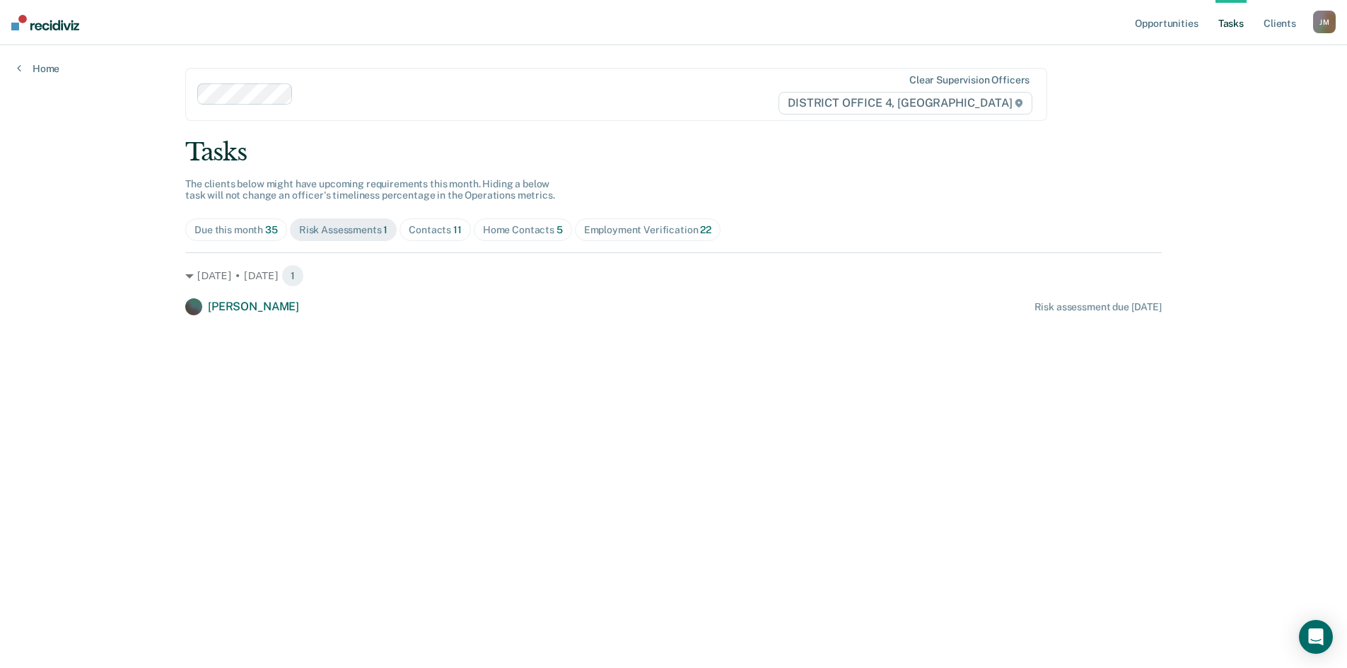
scroll to position [0, 0]
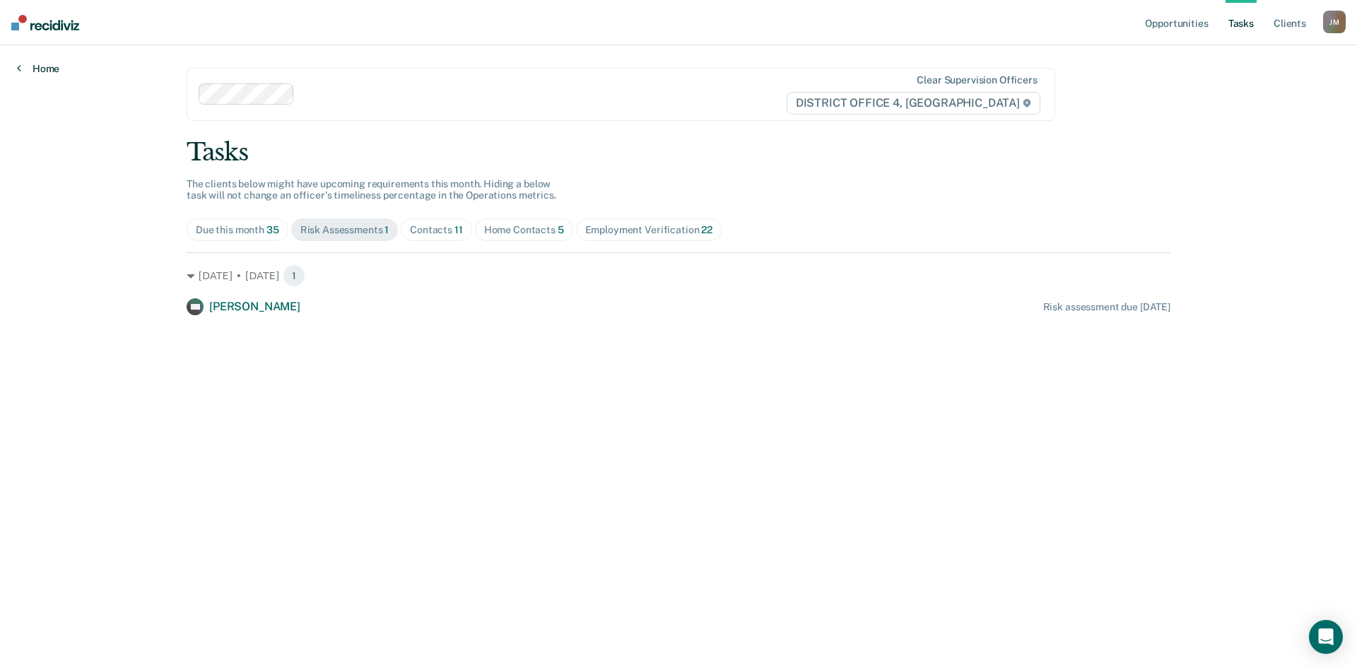
click at [45, 67] on link "Home" at bounding box center [38, 68] width 42 height 13
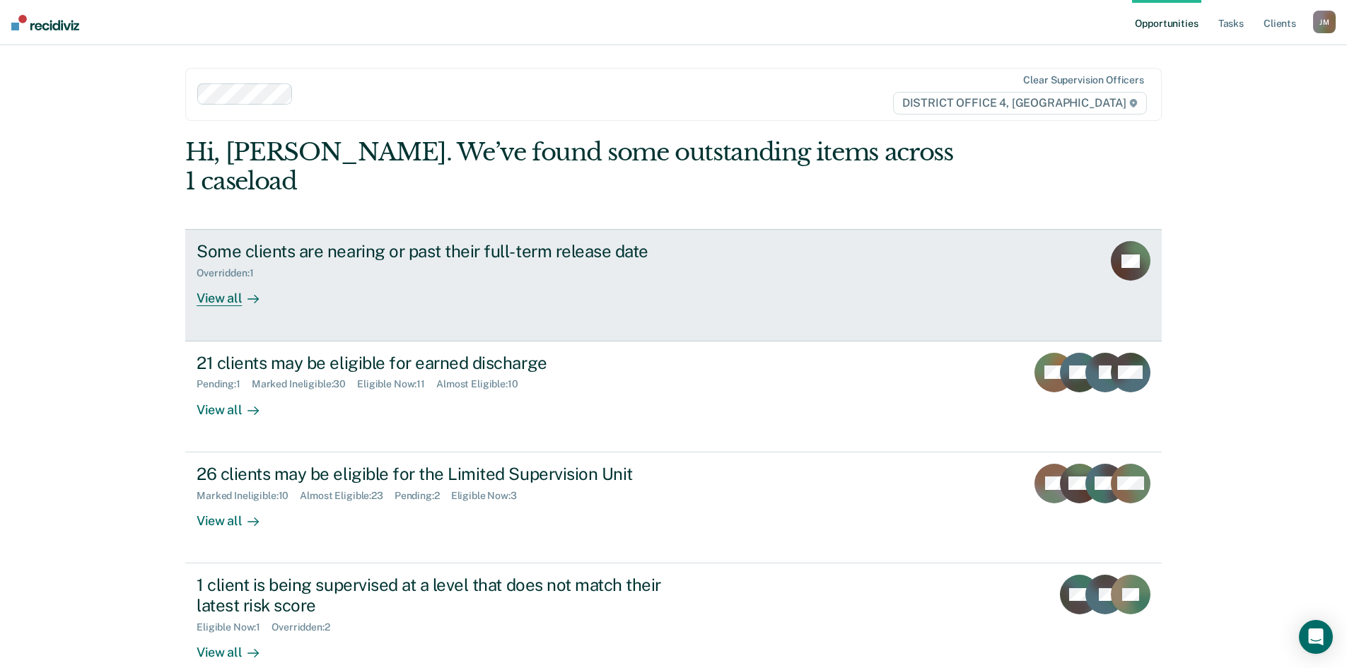
click at [228, 279] on div "View all" at bounding box center [236, 293] width 79 height 28
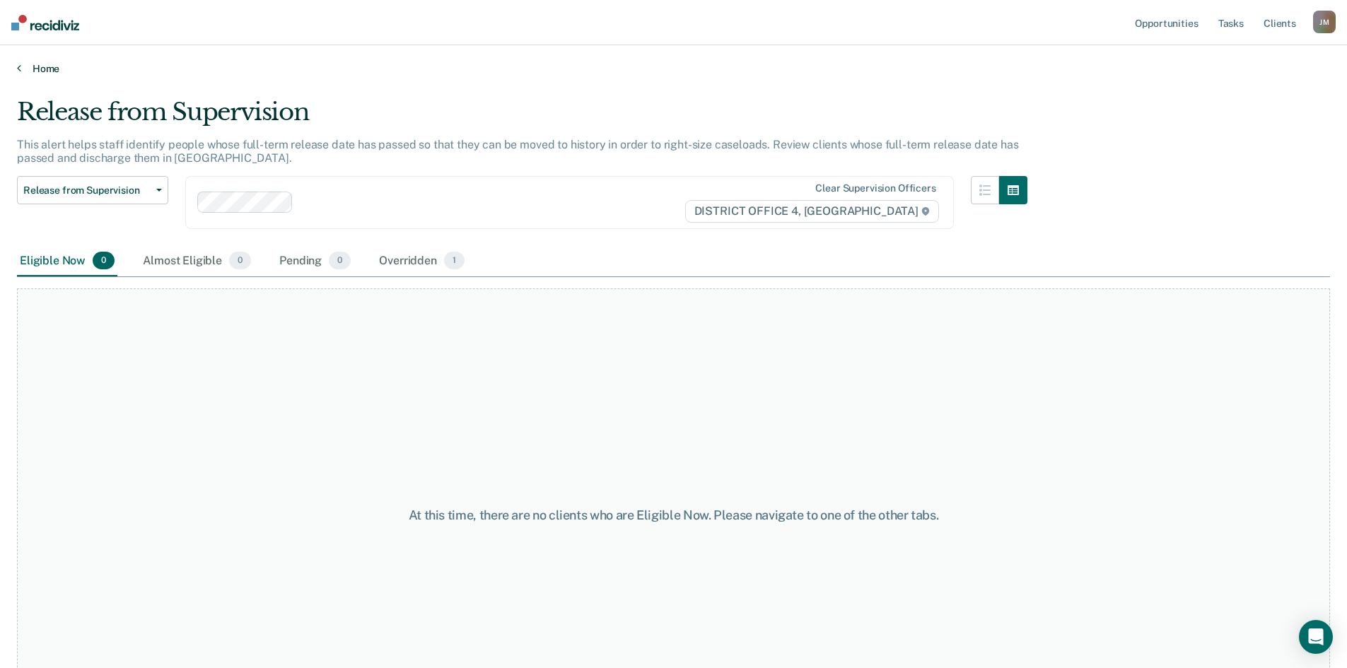
click at [41, 68] on link "Home" at bounding box center [673, 68] width 1313 height 13
